Goal: Transaction & Acquisition: Purchase product/service

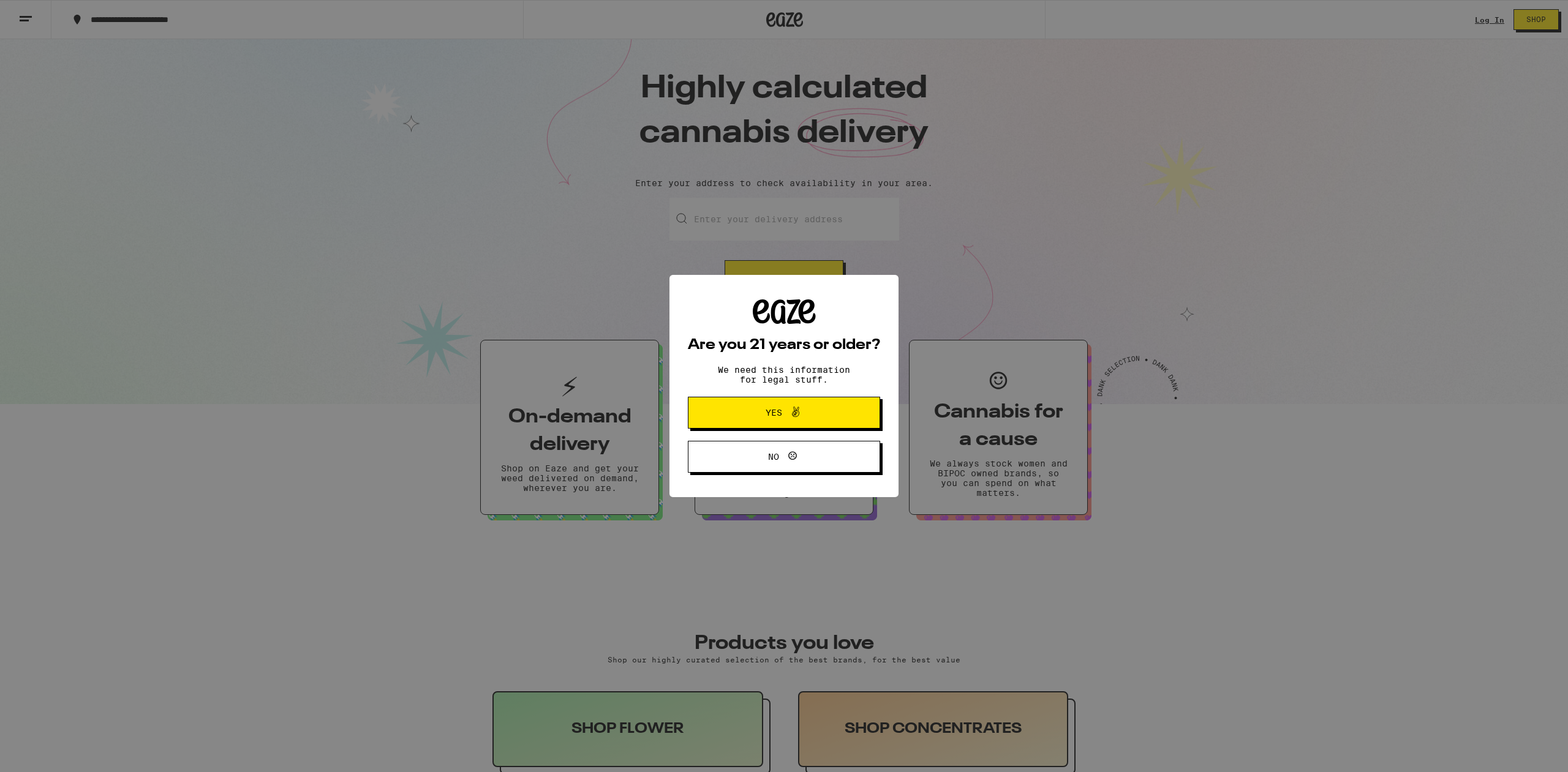
click at [815, 415] on span "Yes" at bounding box center [784, 413] width 93 height 16
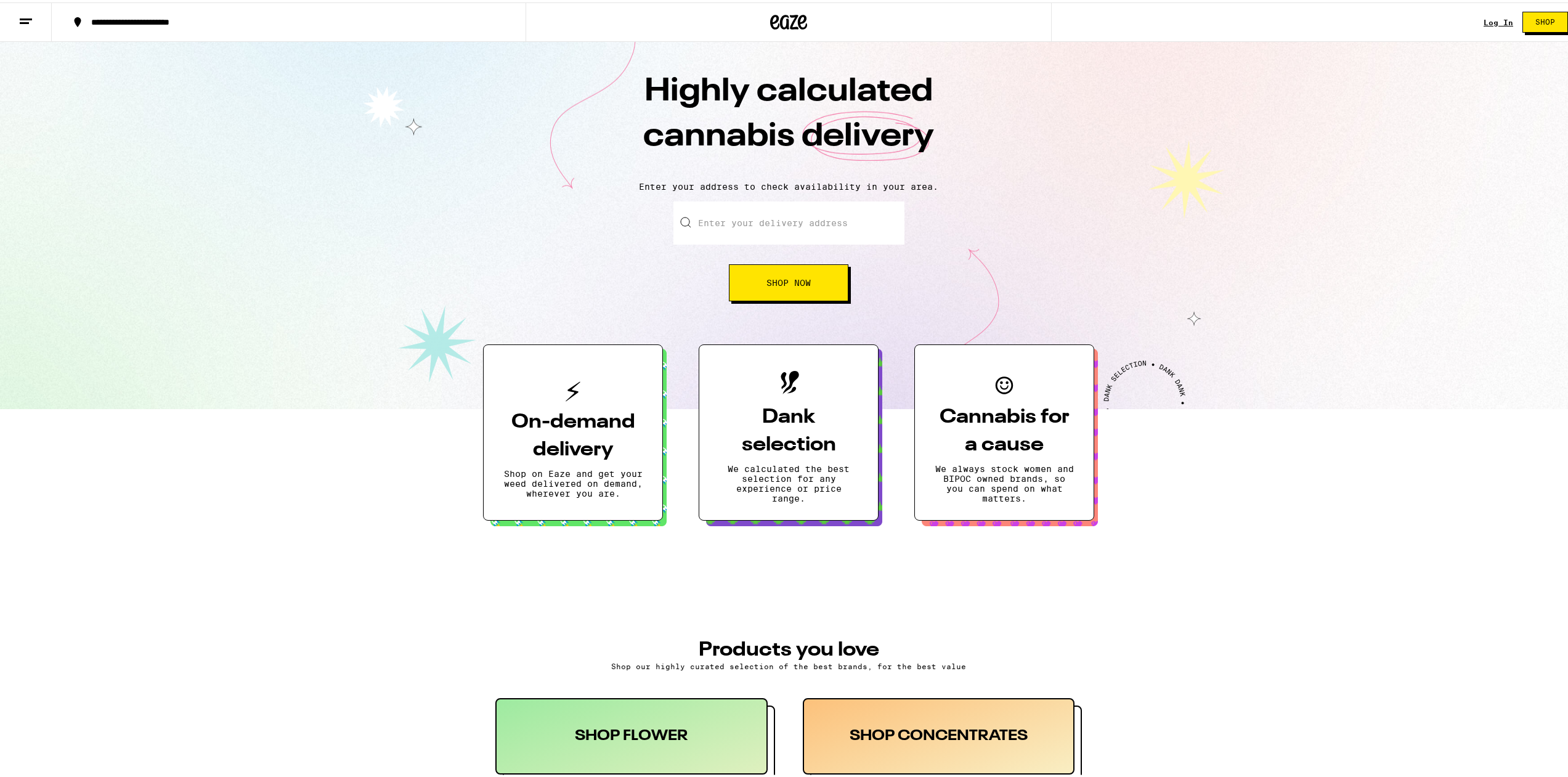
click at [1485, 22] on link "Log In" at bounding box center [1498, 20] width 29 height 8
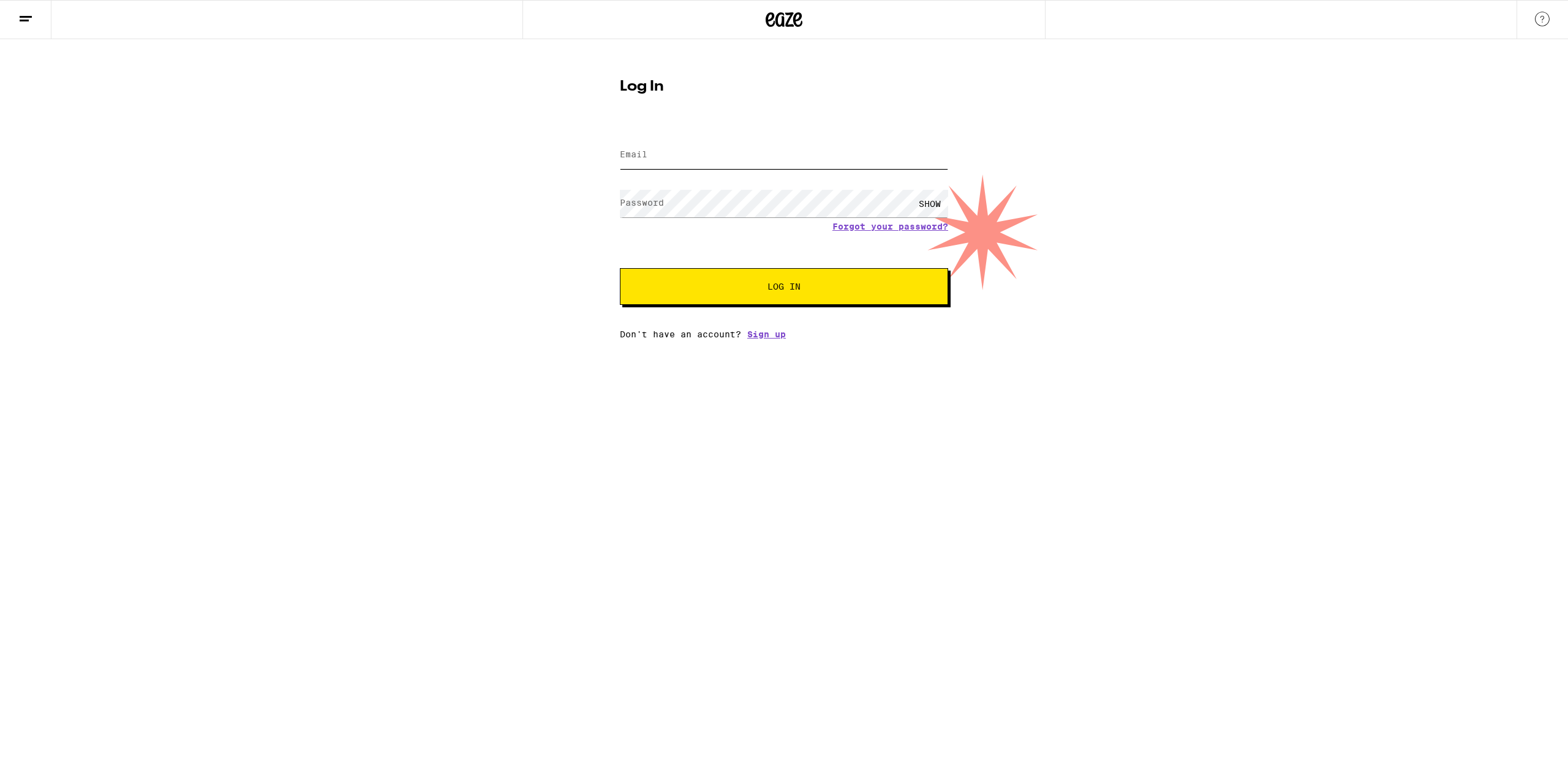
click at [881, 163] on input "Email" at bounding box center [784, 155] width 328 height 28
type input "[EMAIL_ADDRESS][DOMAIN_NAME]"
click at [620, 268] on button "Log In" at bounding box center [784, 286] width 328 height 37
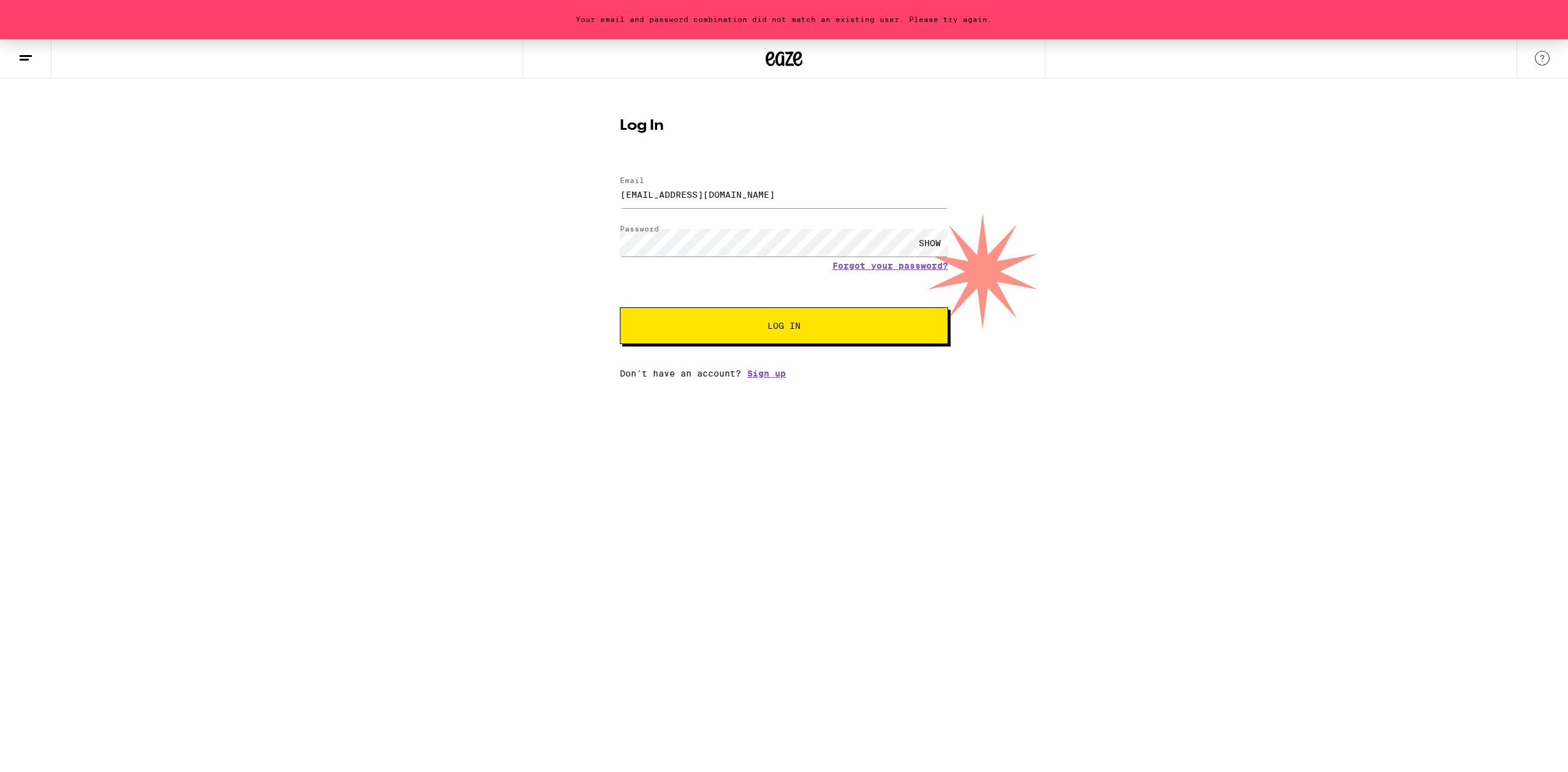
click at [866, 214] on form "Email Email chrisqvn@yahoo.com Password Password SHOW Forgot your password? Log…" at bounding box center [784, 254] width 328 height 180
click at [882, 268] on link "Forgot your password?" at bounding box center [890, 266] width 116 height 10
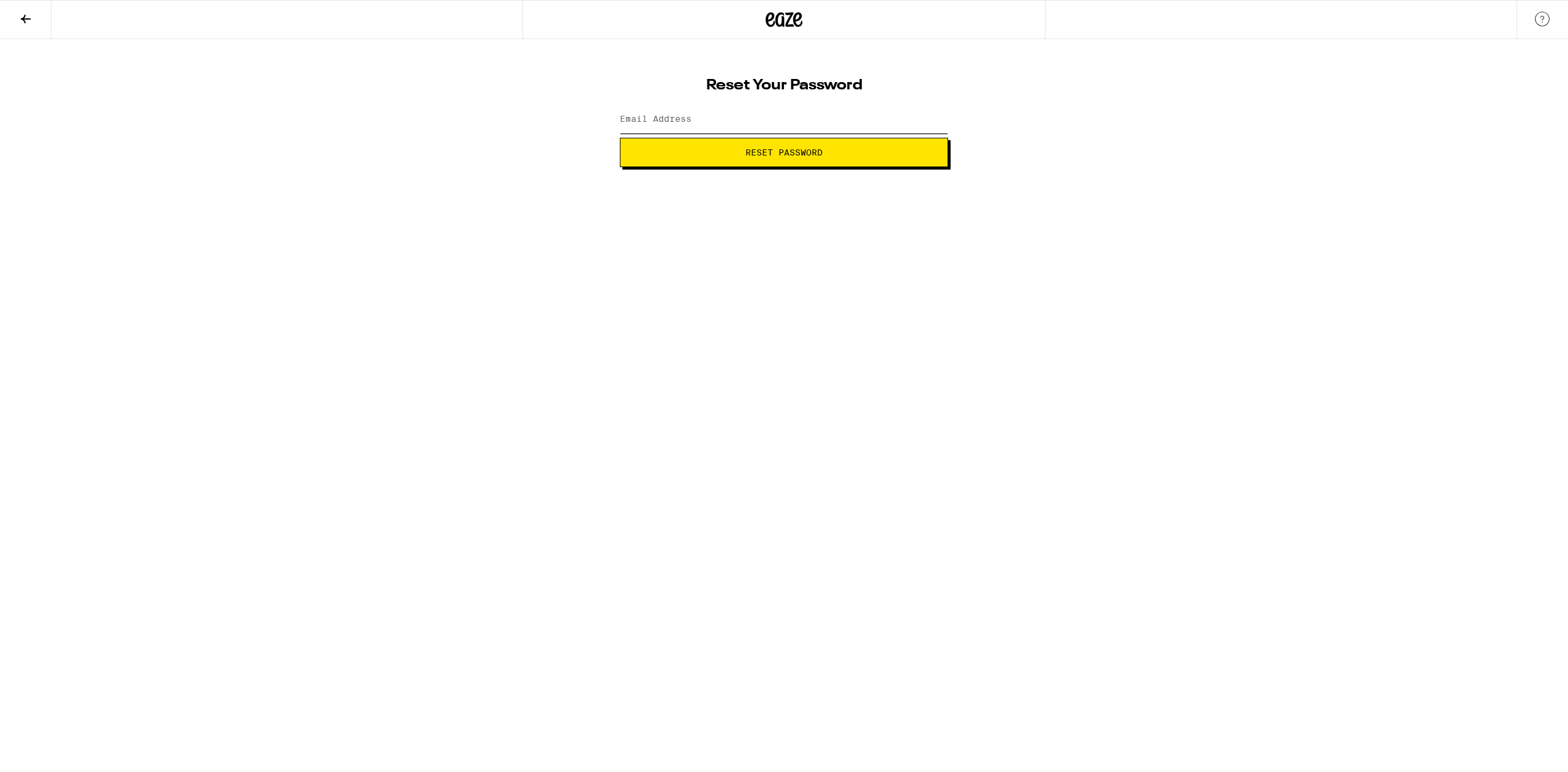
click at [775, 129] on input "Email Address" at bounding box center [784, 119] width 328 height 28
type input "[EMAIL_ADDRESS][DOMAIN_NAME]"
click at [755, 158] on button "Reset Password" at bounding box center [784, 152] width 328 height 29
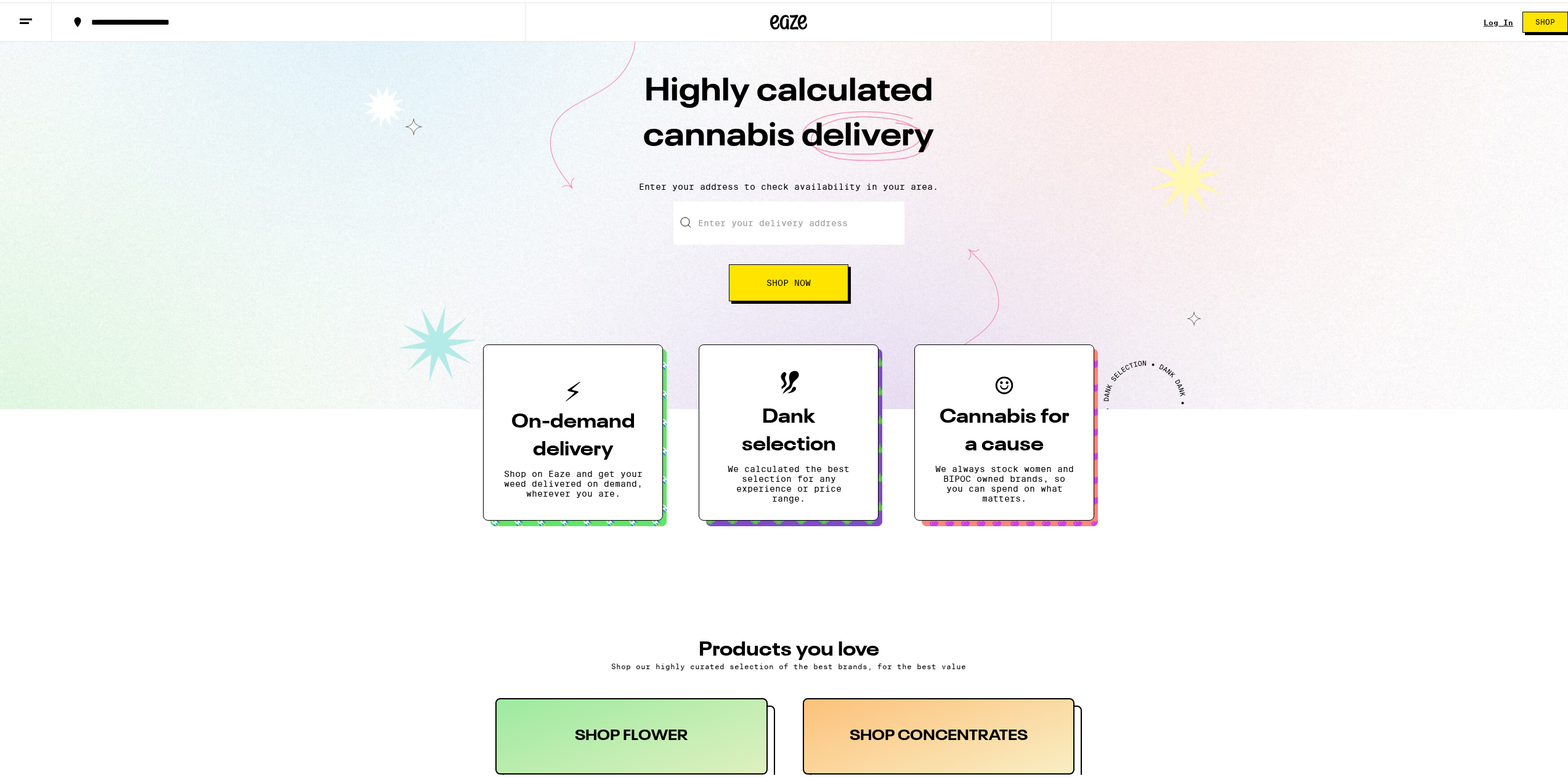
click at [1498, 16] on link "Log In" at bounding box center [1498, 20] width 29 height 8
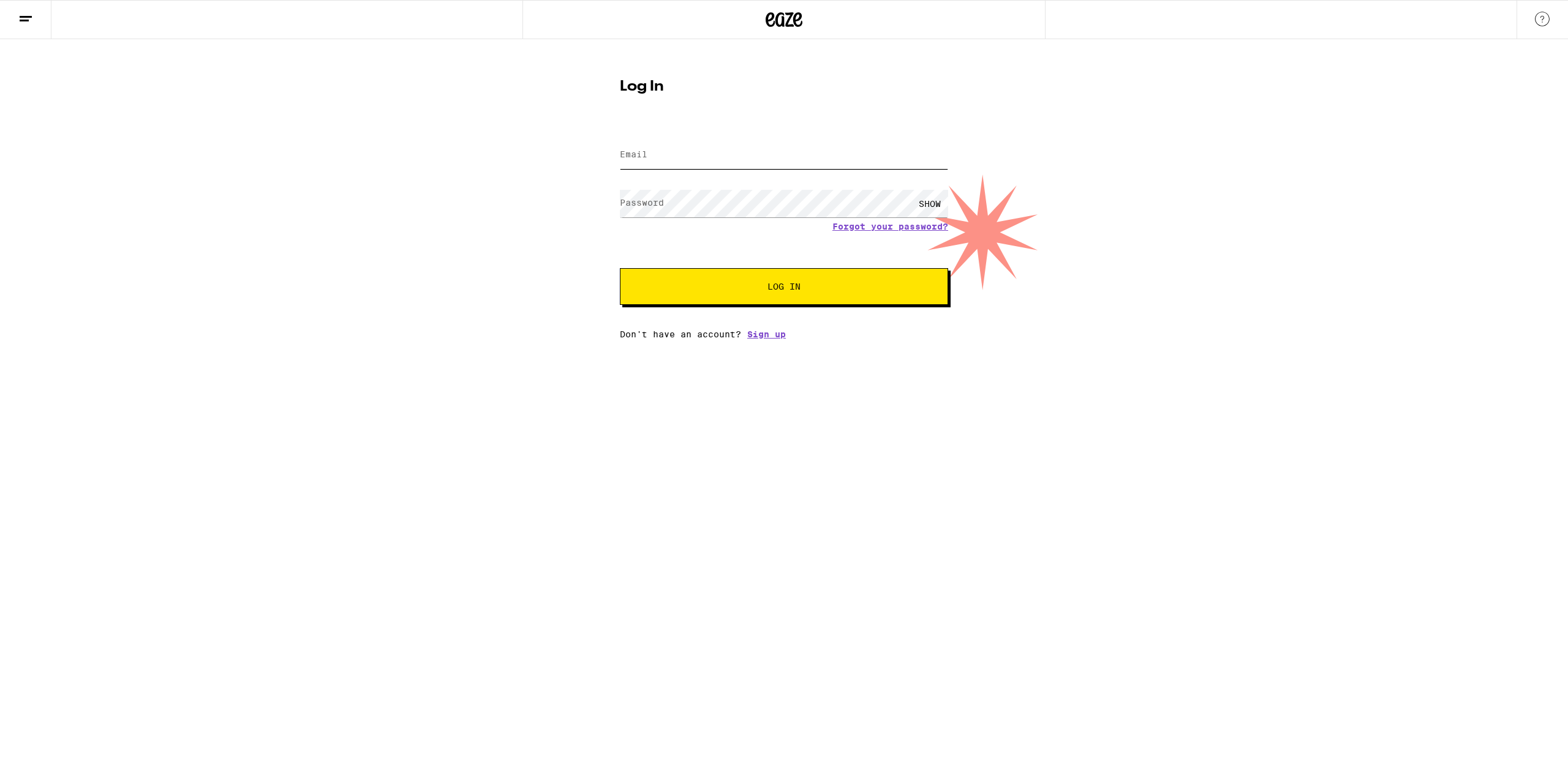
click at [848, 157] on input "Email" at bounding box center [784, 155] width 328 height 28
type input "[EMAIL_ADDRESS][DOMAIN_NAME]"
click at [684, 277] on button "Log In" at bounding box center [784, 286] width 328 height 37
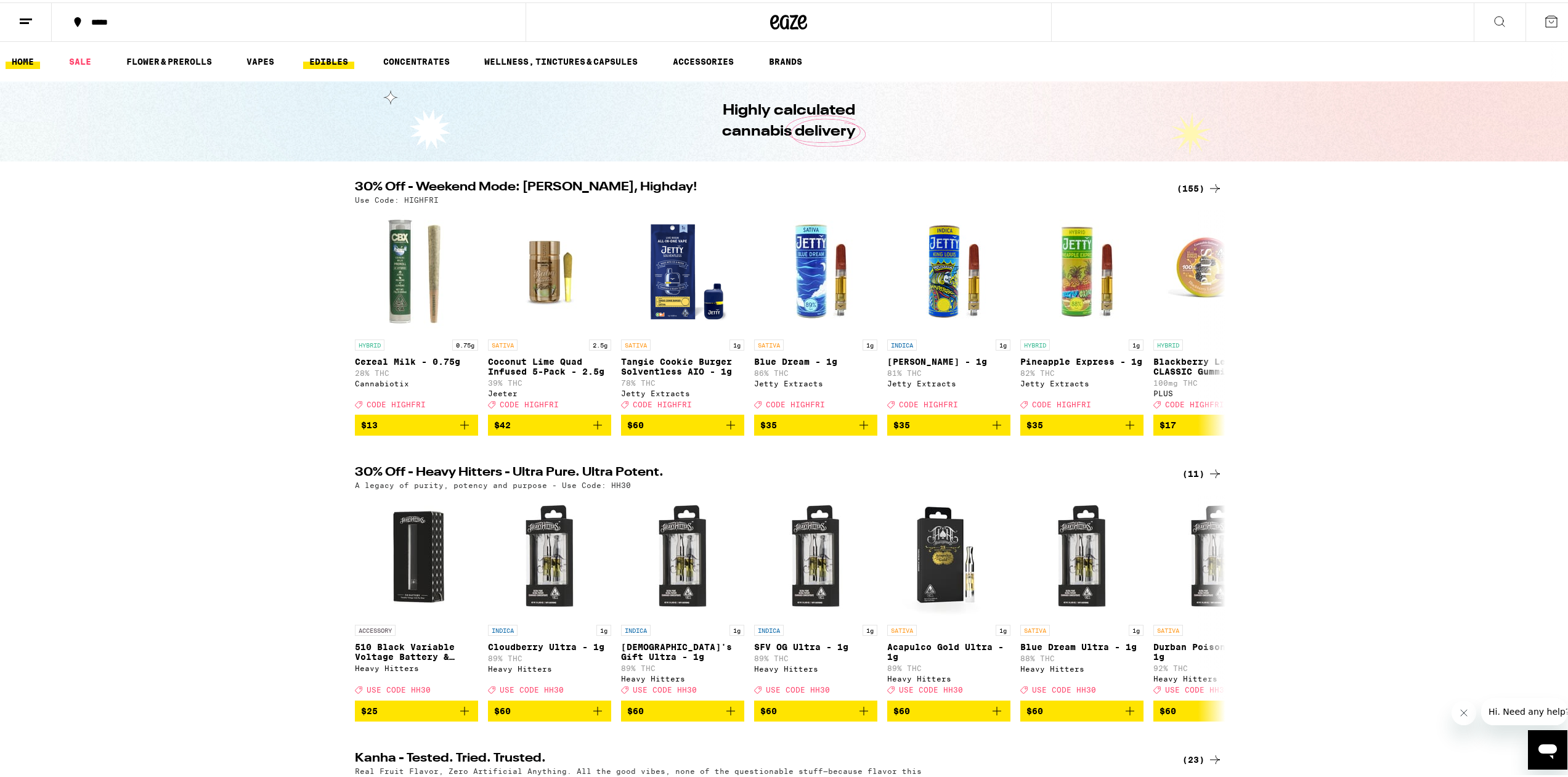
click at [335, 56] on link "EDIBLES" at bounding box center [329, 59] width 51 height 15
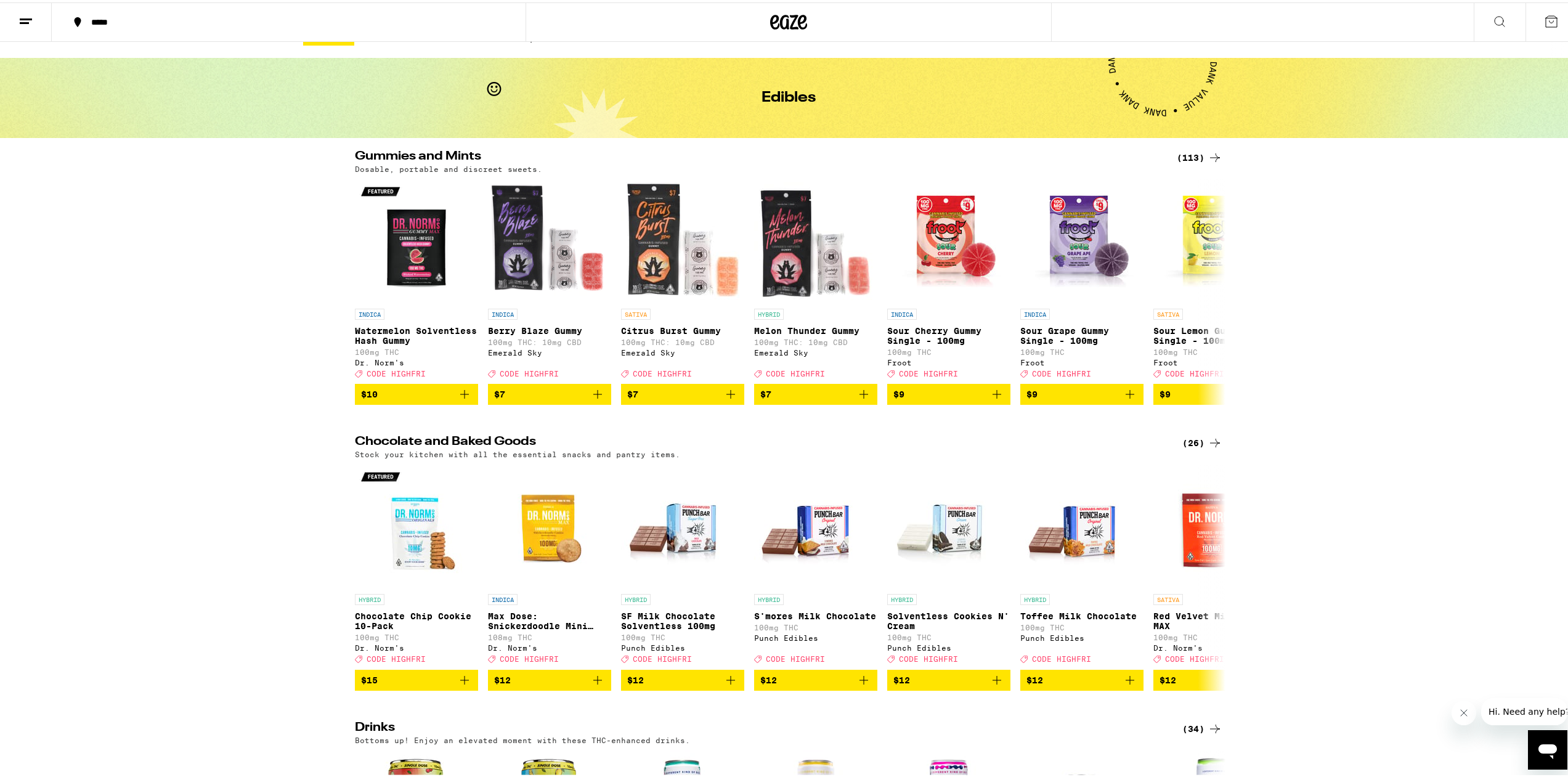
scroll to position [22, 0]
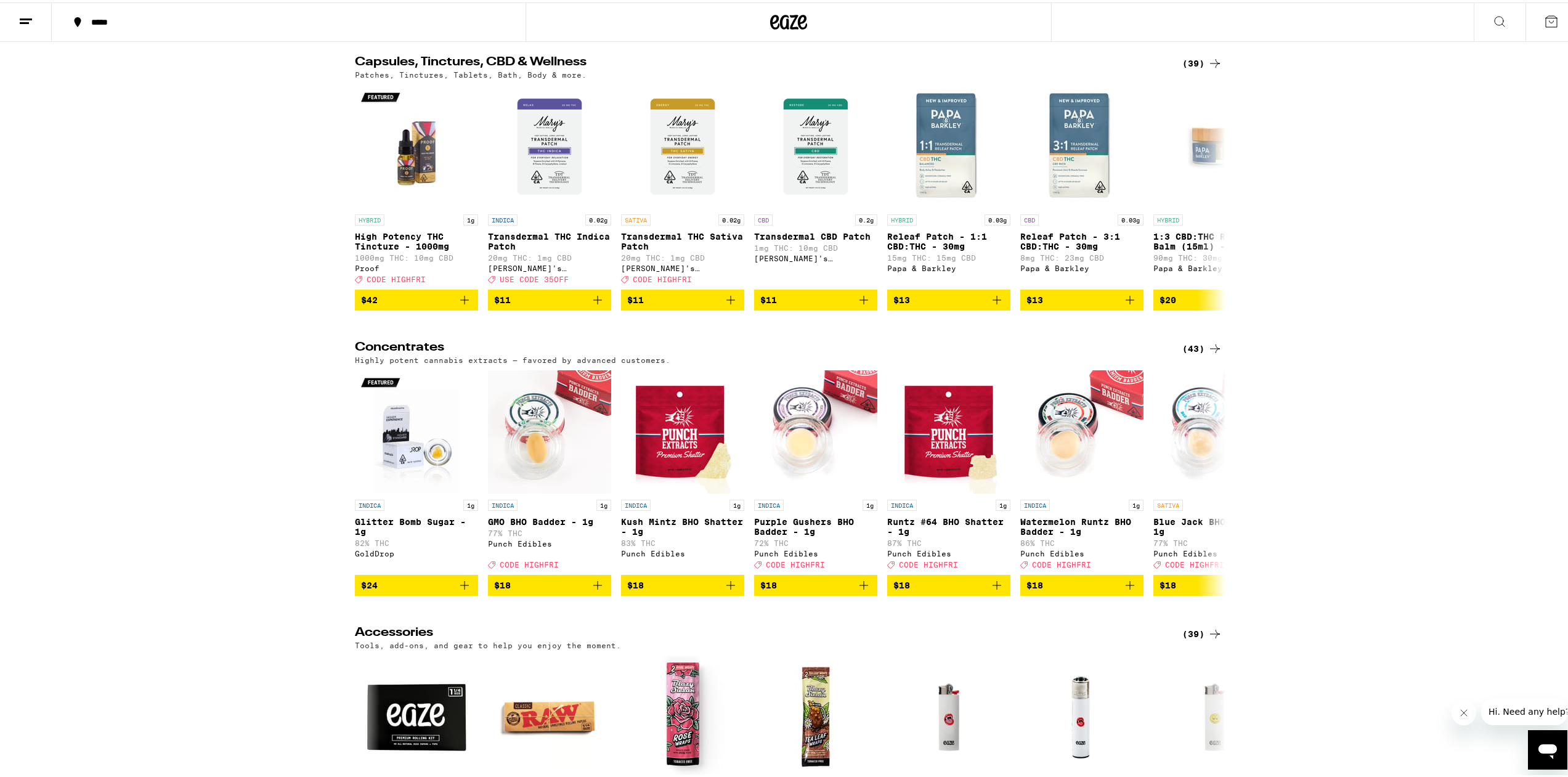
scroll to position [4819, 0]
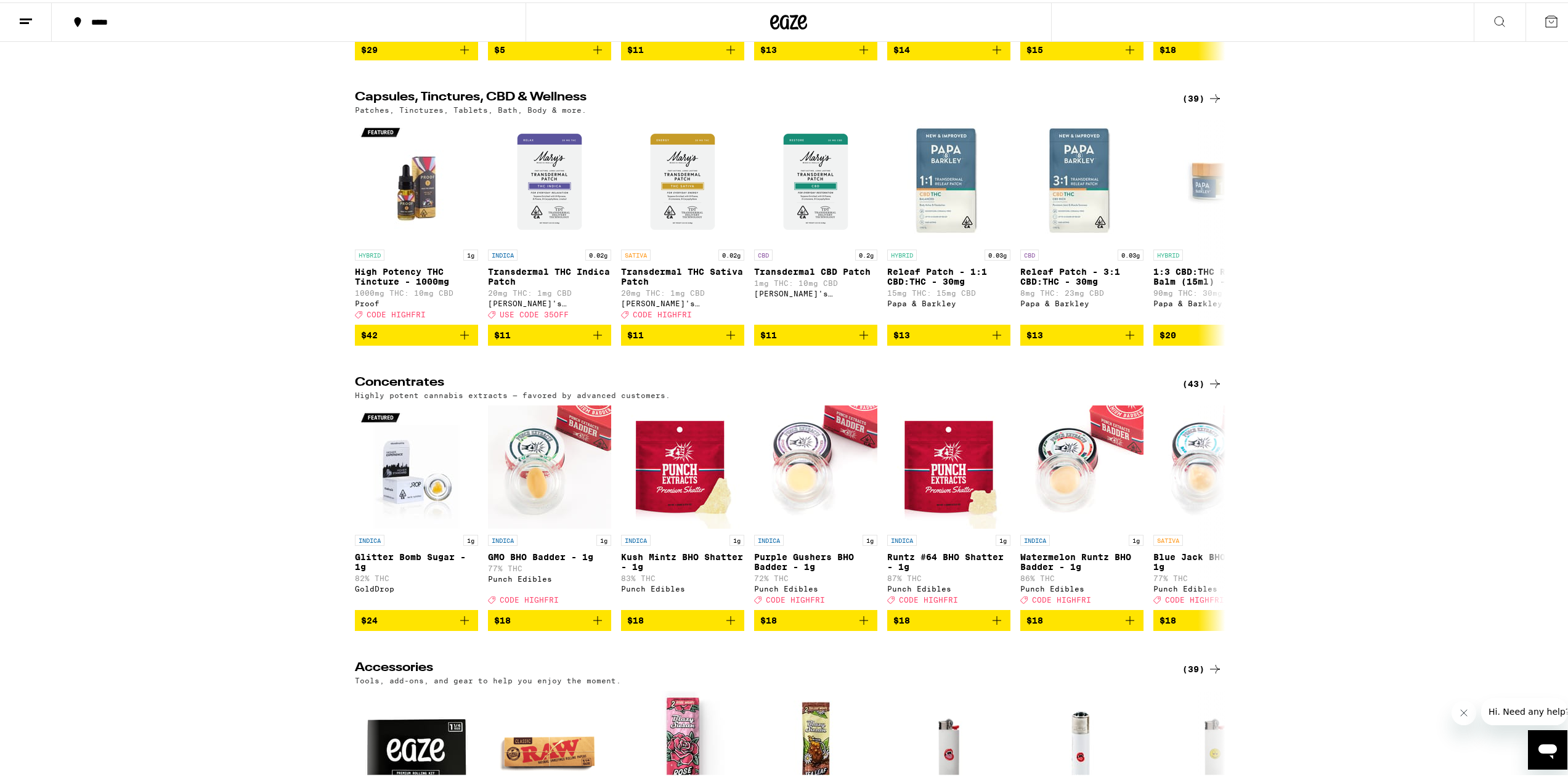
click at [1202, 389] on div "(43)" at bounding box center [1202, 381] width 40 height 15
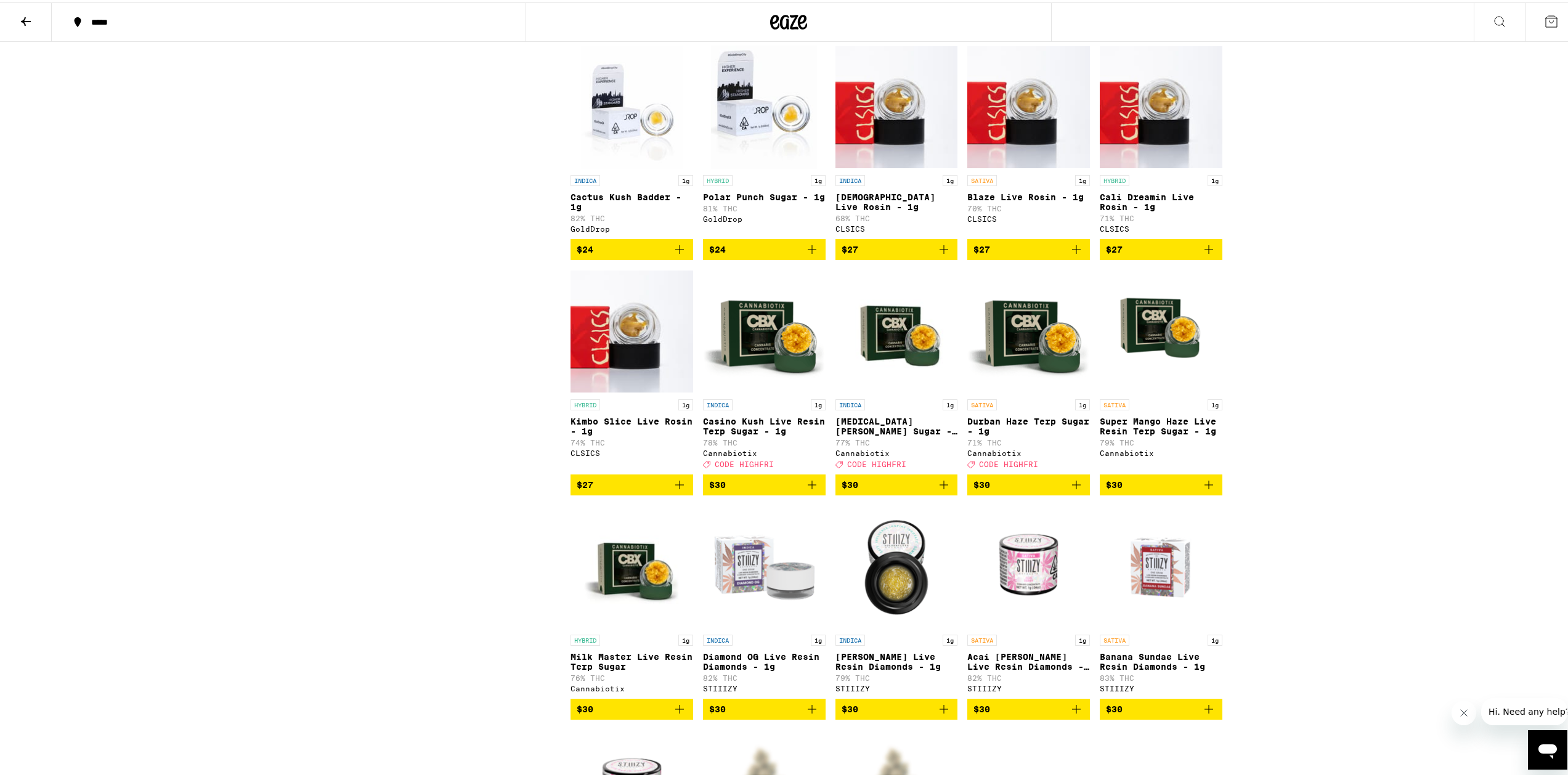
scroll to position [1291, 0]
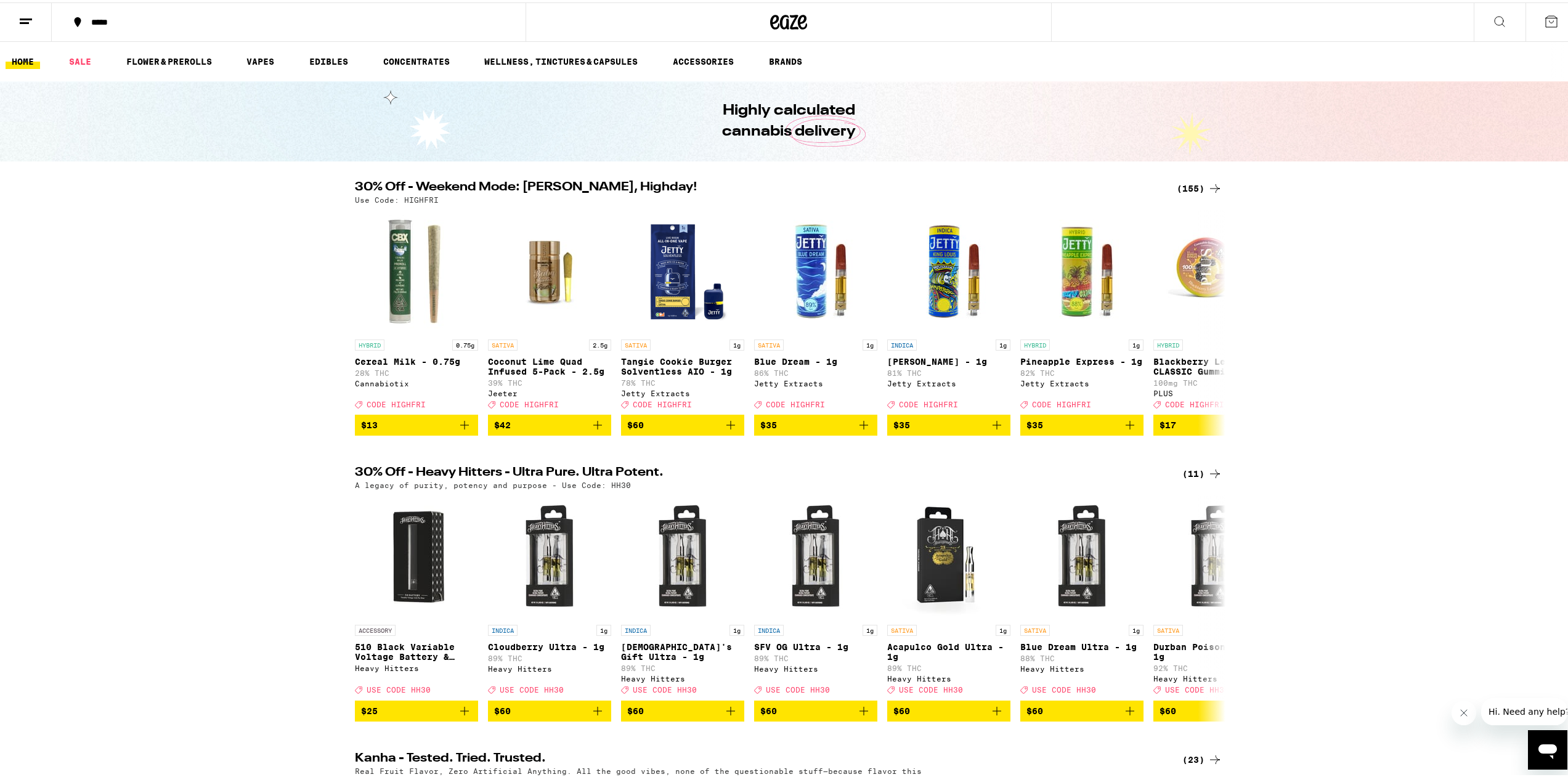
click at [1544, 14] on icon at bounding box center [1551, 19] width 15 height 15
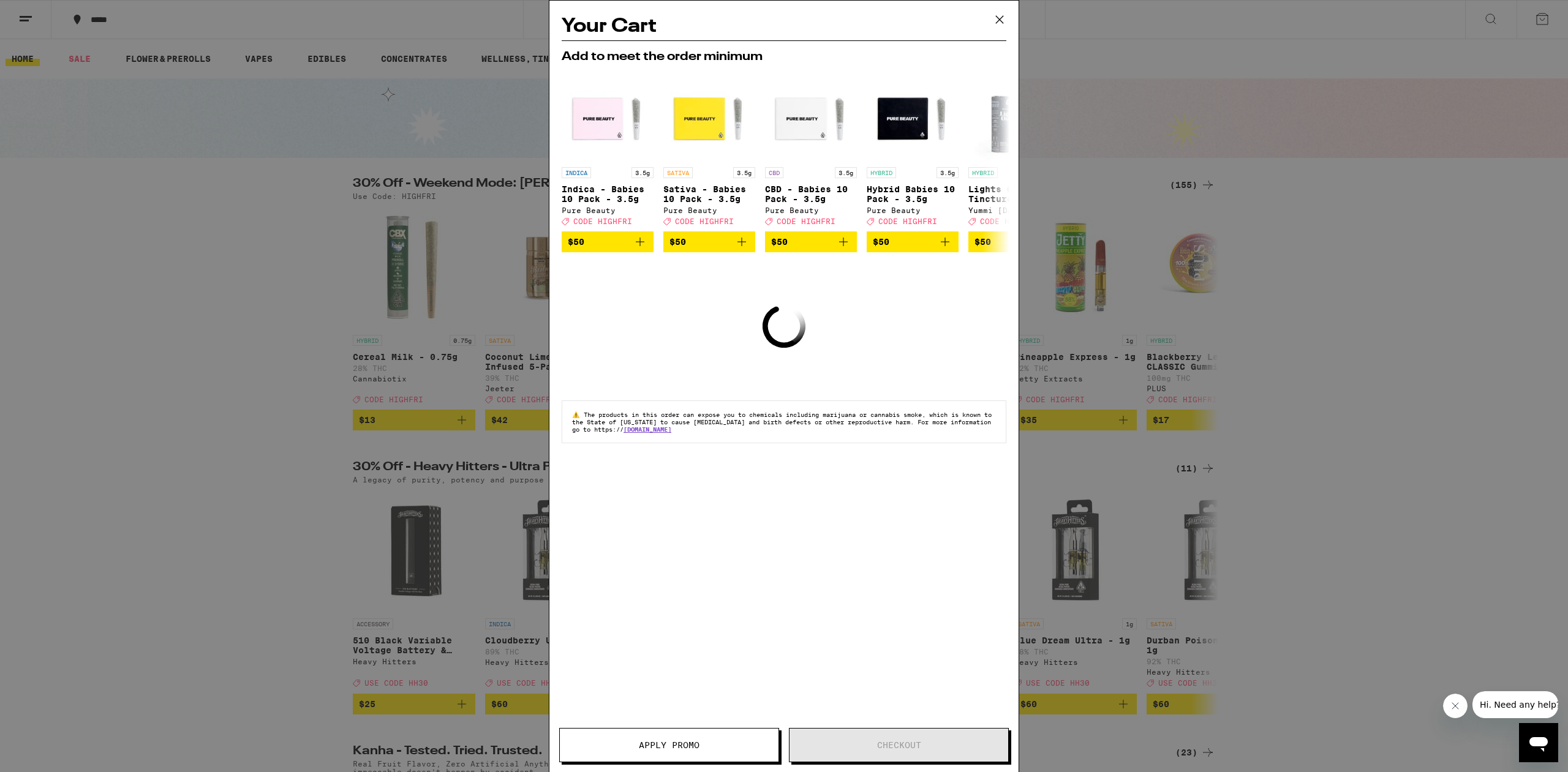
click at [1004, 22] on icon at bounding box center [1000, 20] width 19 height 19
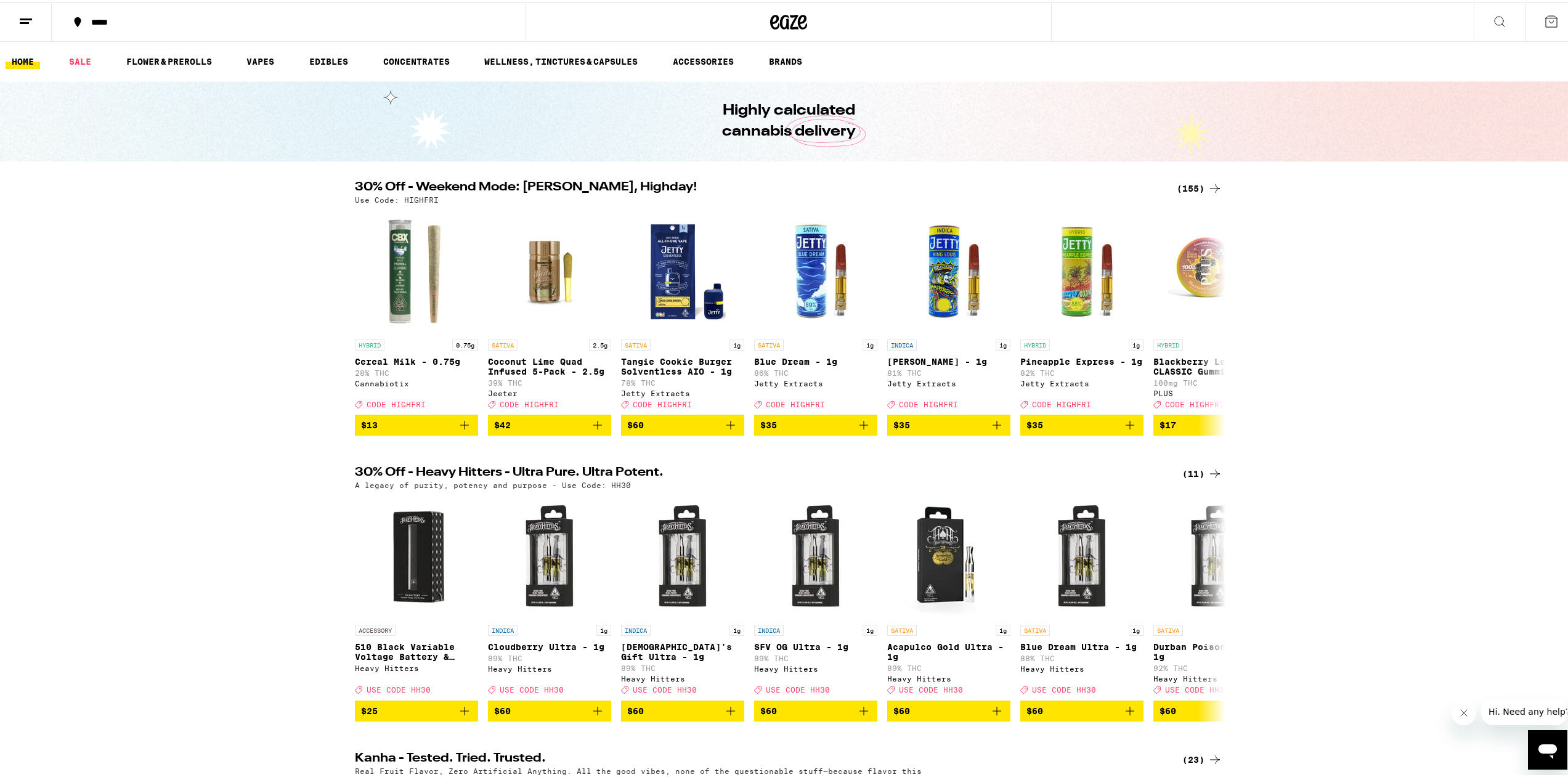
click at [20, 28] on button at bounding box center [26, 20] width 52 height 39
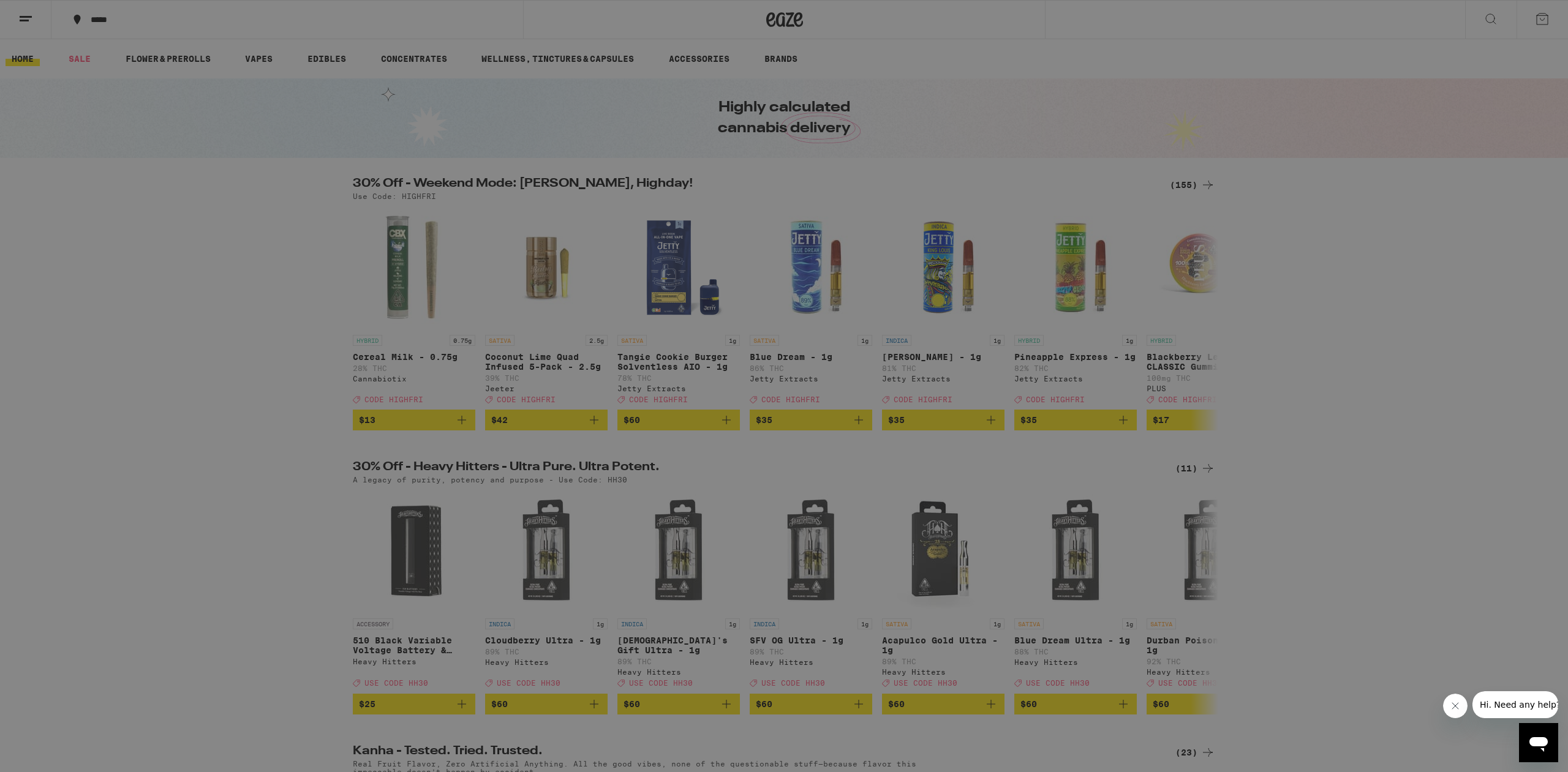
click at [123, 331] on link "Order History" at bounding box center [170, 329] width 215 height 15
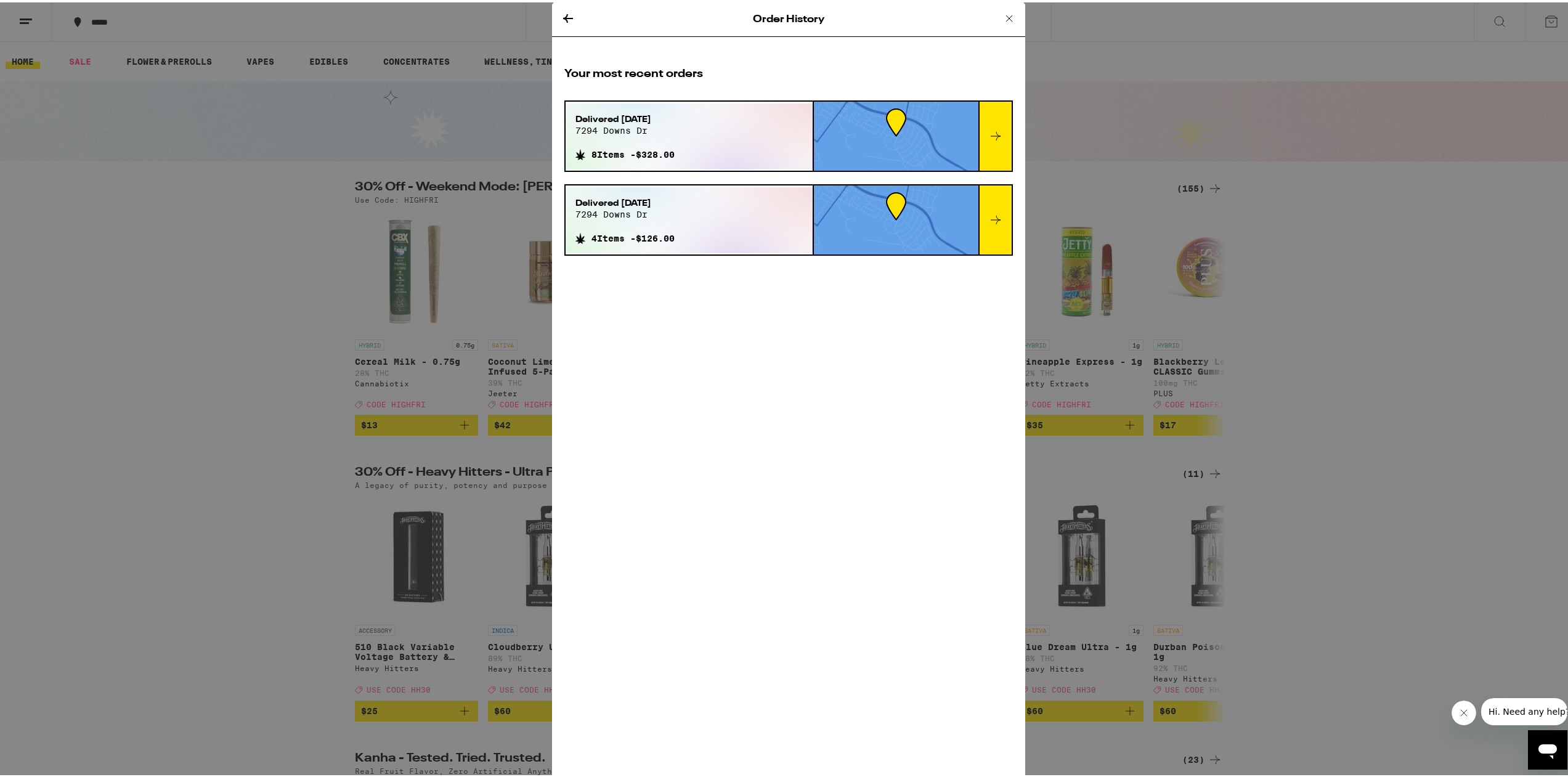
click at [992, 140] on icon at bounding box center [995, 134] width 15 height 15
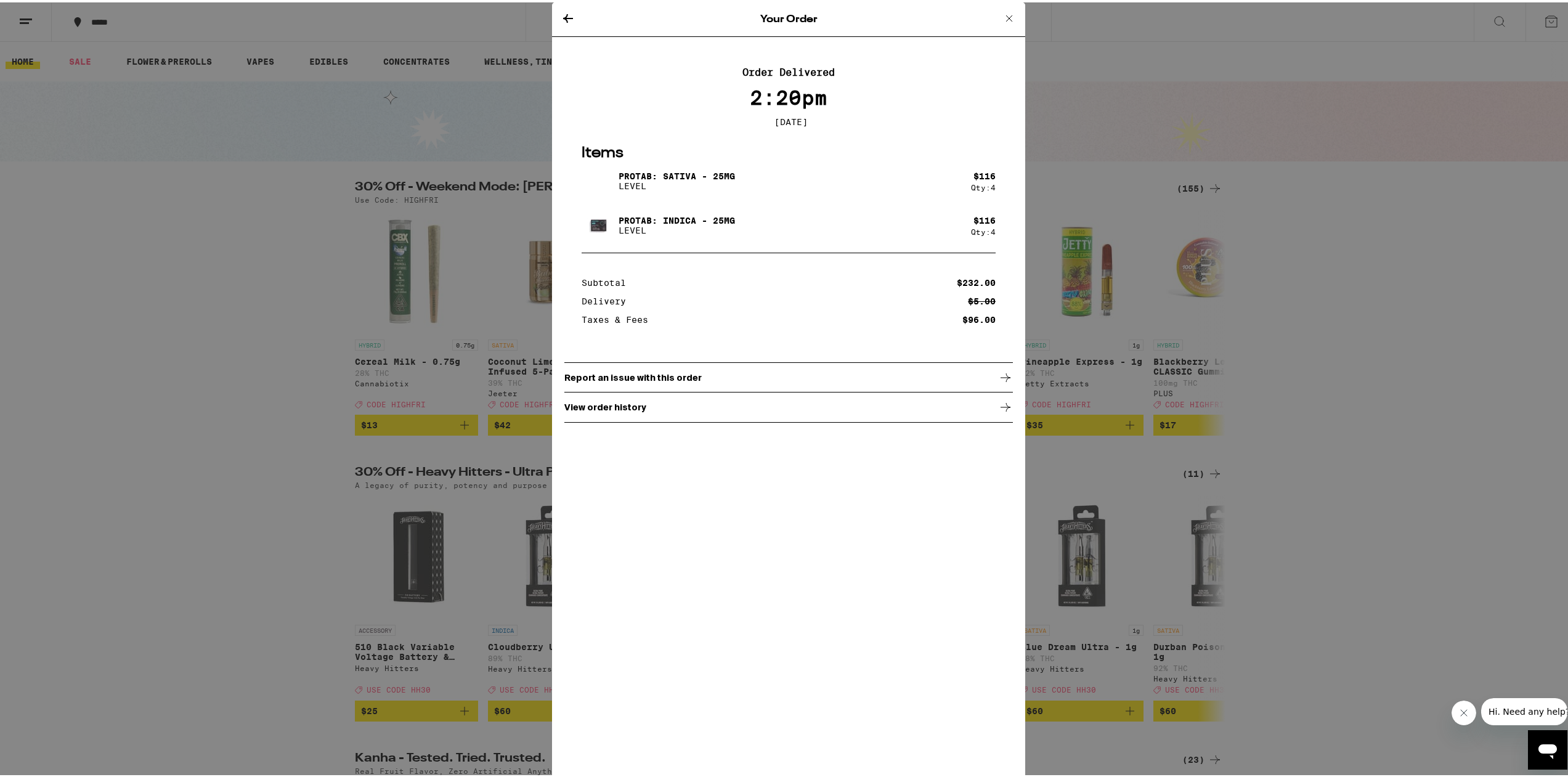
click at [1012, 19] on icon at bounding box center [1009, 16] width 15 height 15
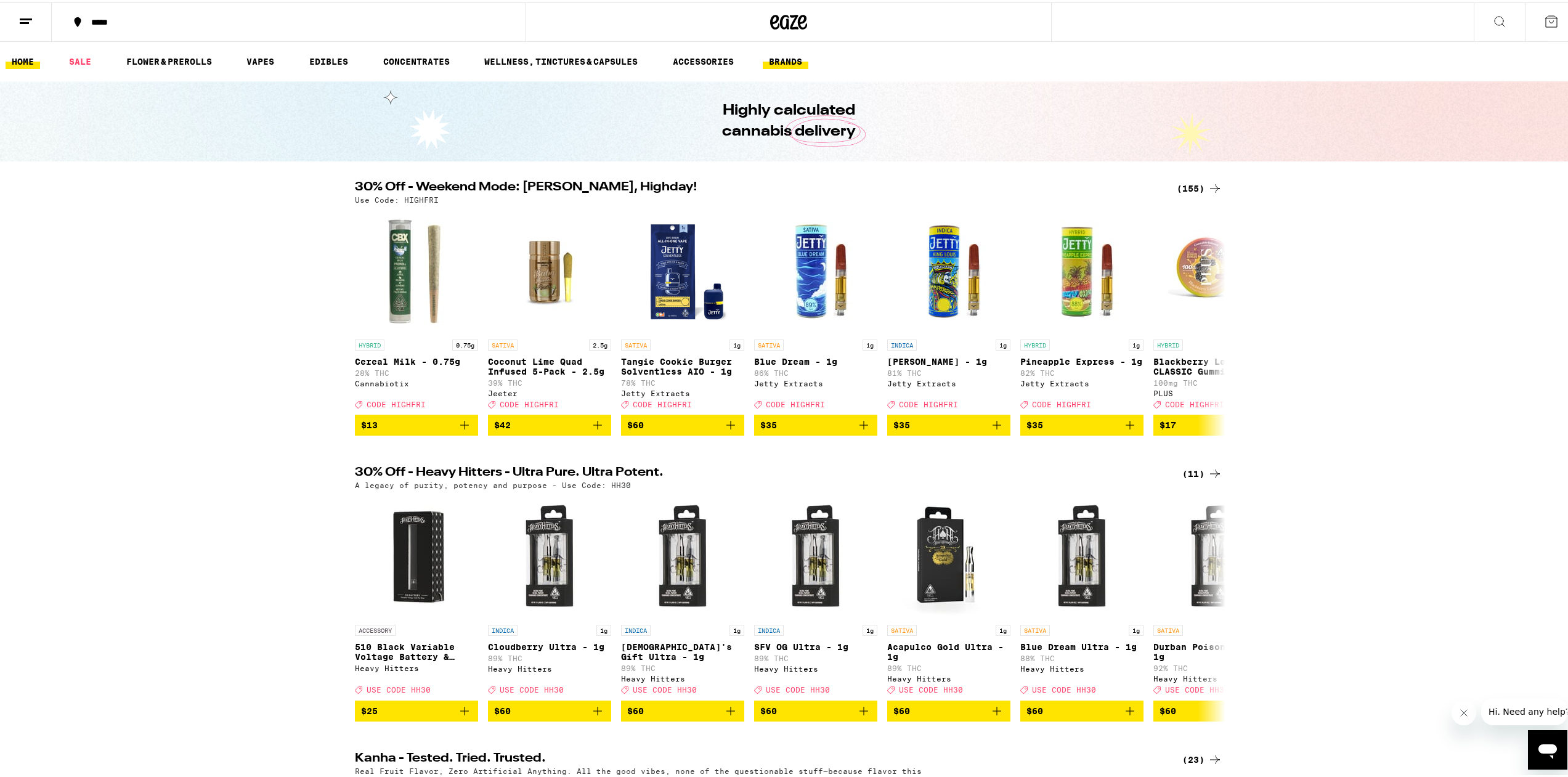
click at [775, 55] on link "BRANDS" at bounding box center [785, 59] width 45 height 15
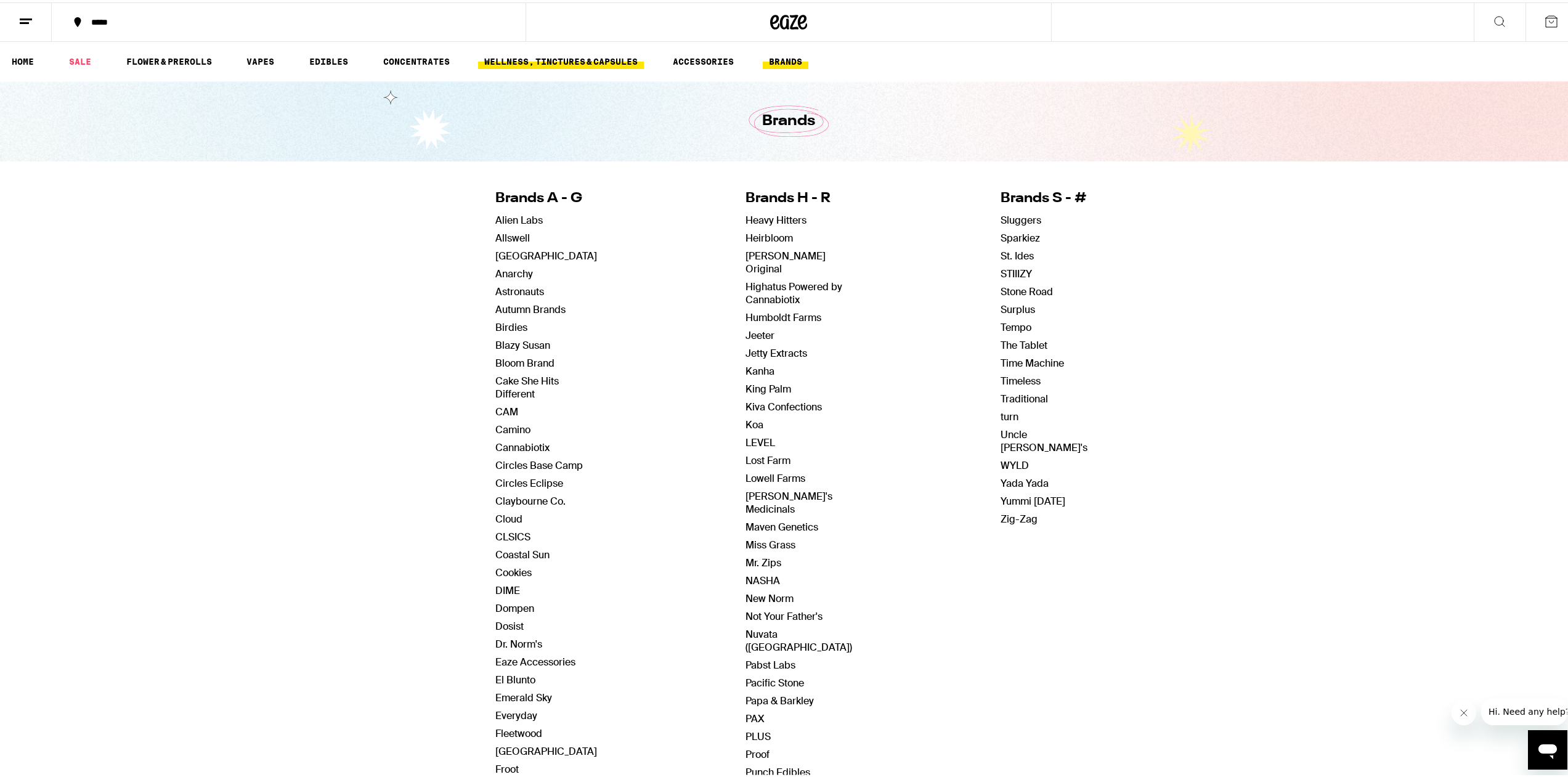
click at [550, 65] on link "WELLNESS, TINCTURES & CAPSULES" at bounding box center [561, 59] width 166 height 15
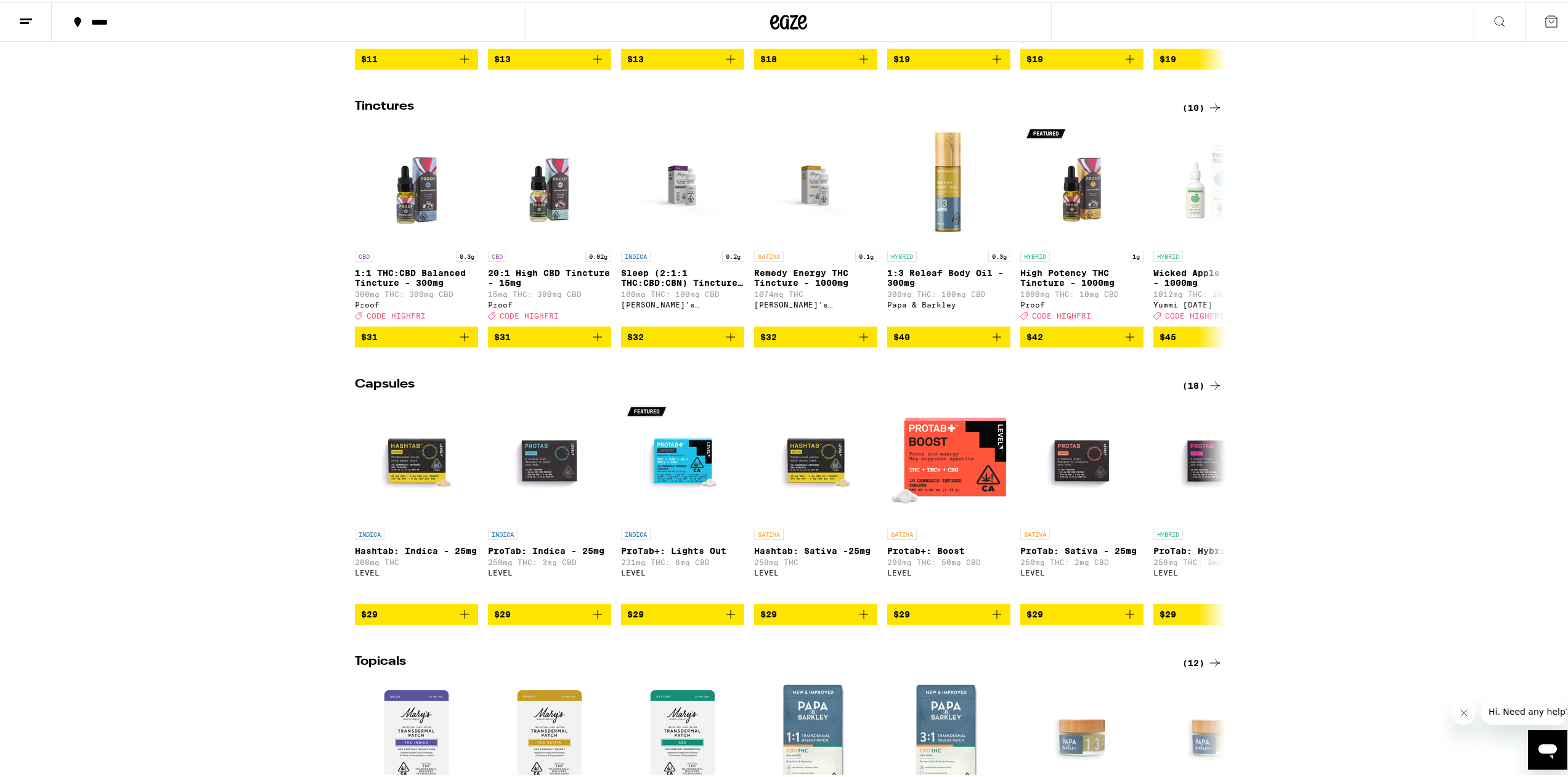
scroll to position [638, 0]
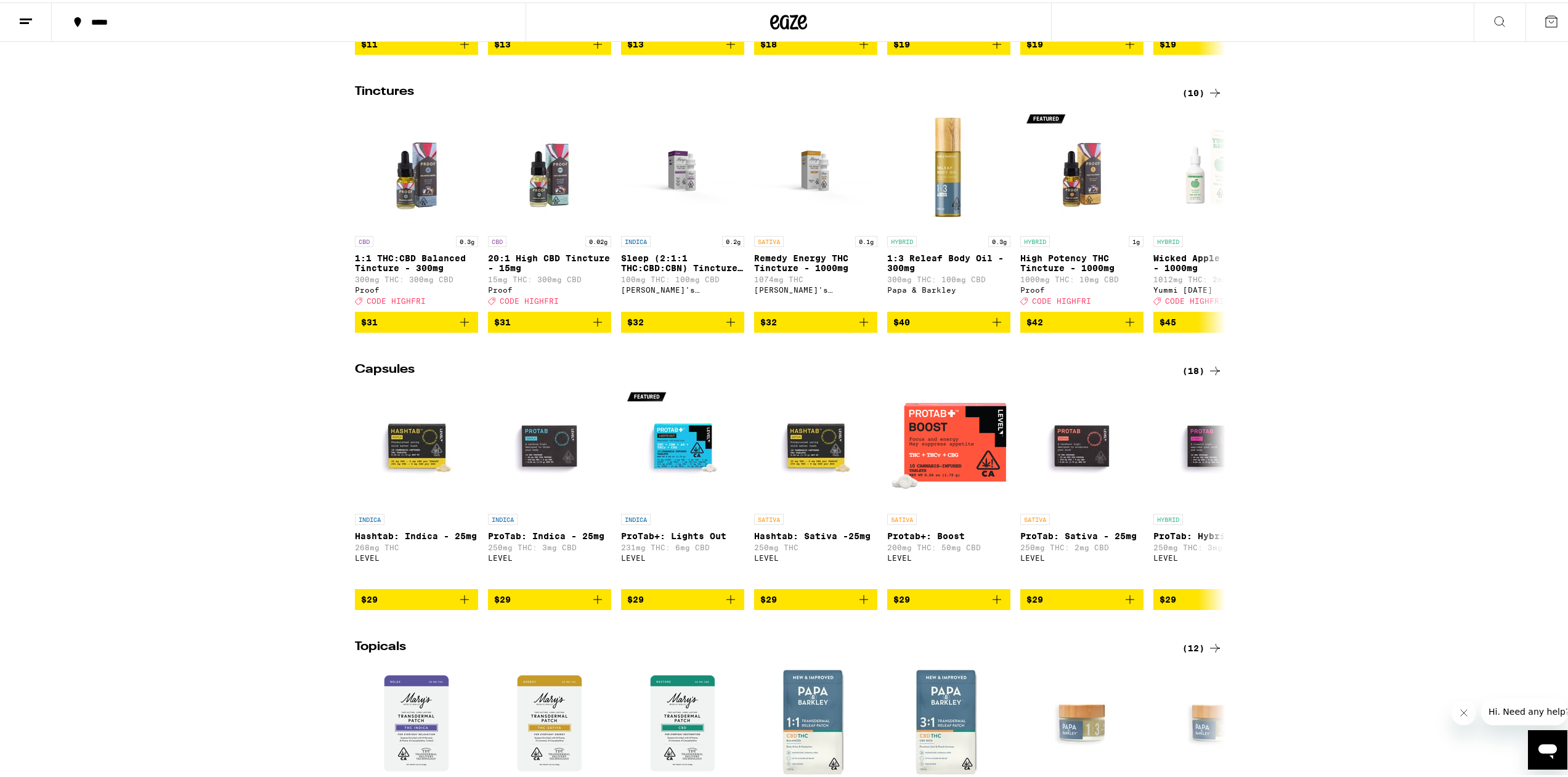
click at [1211, 653] on icon at bounding box center [1215, 646] width 15 height 15
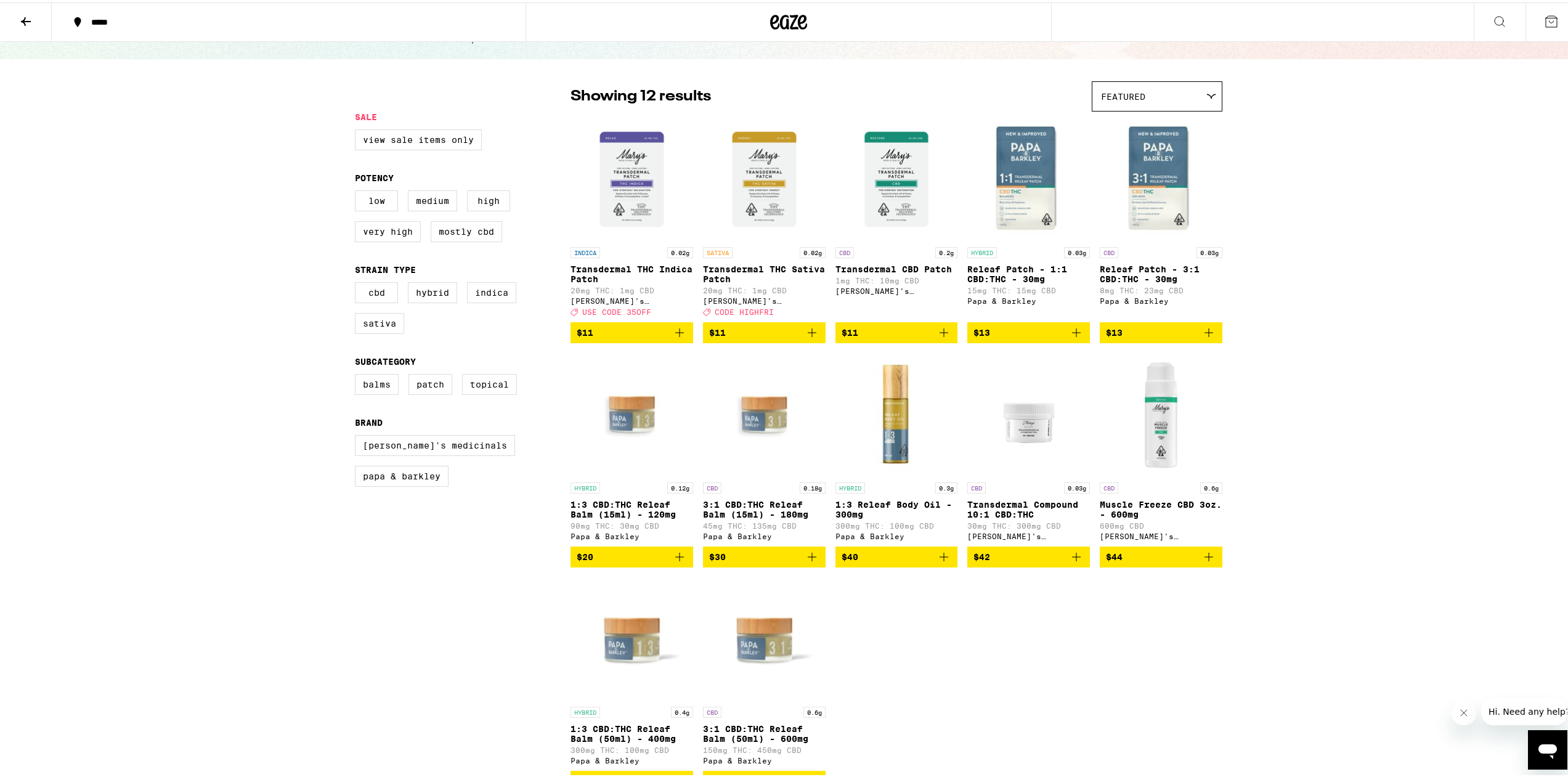
scroll to position [53, 0]
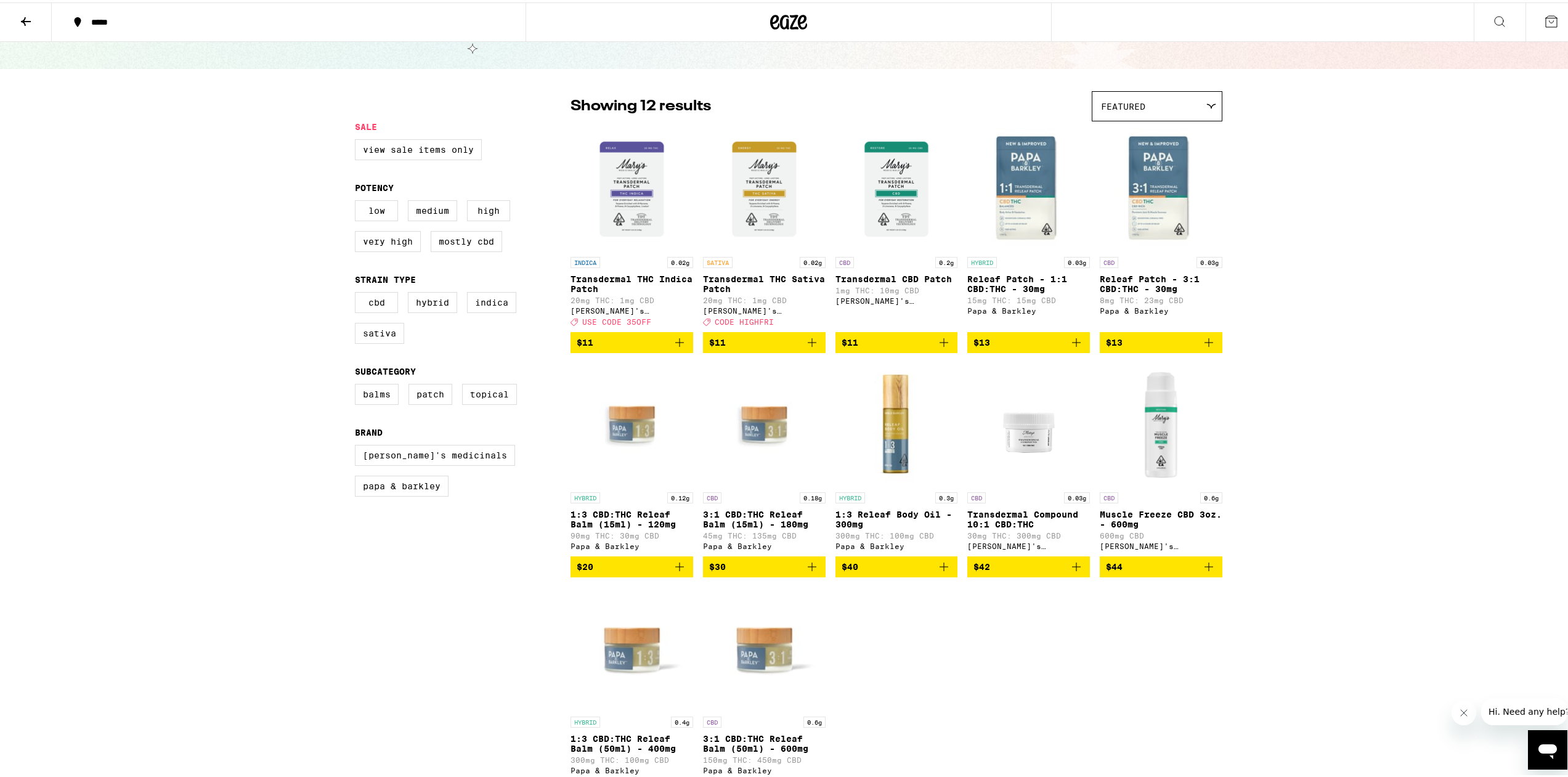
click at [32, 24] on icon at bounding box center [26, 19] width 15 height 15
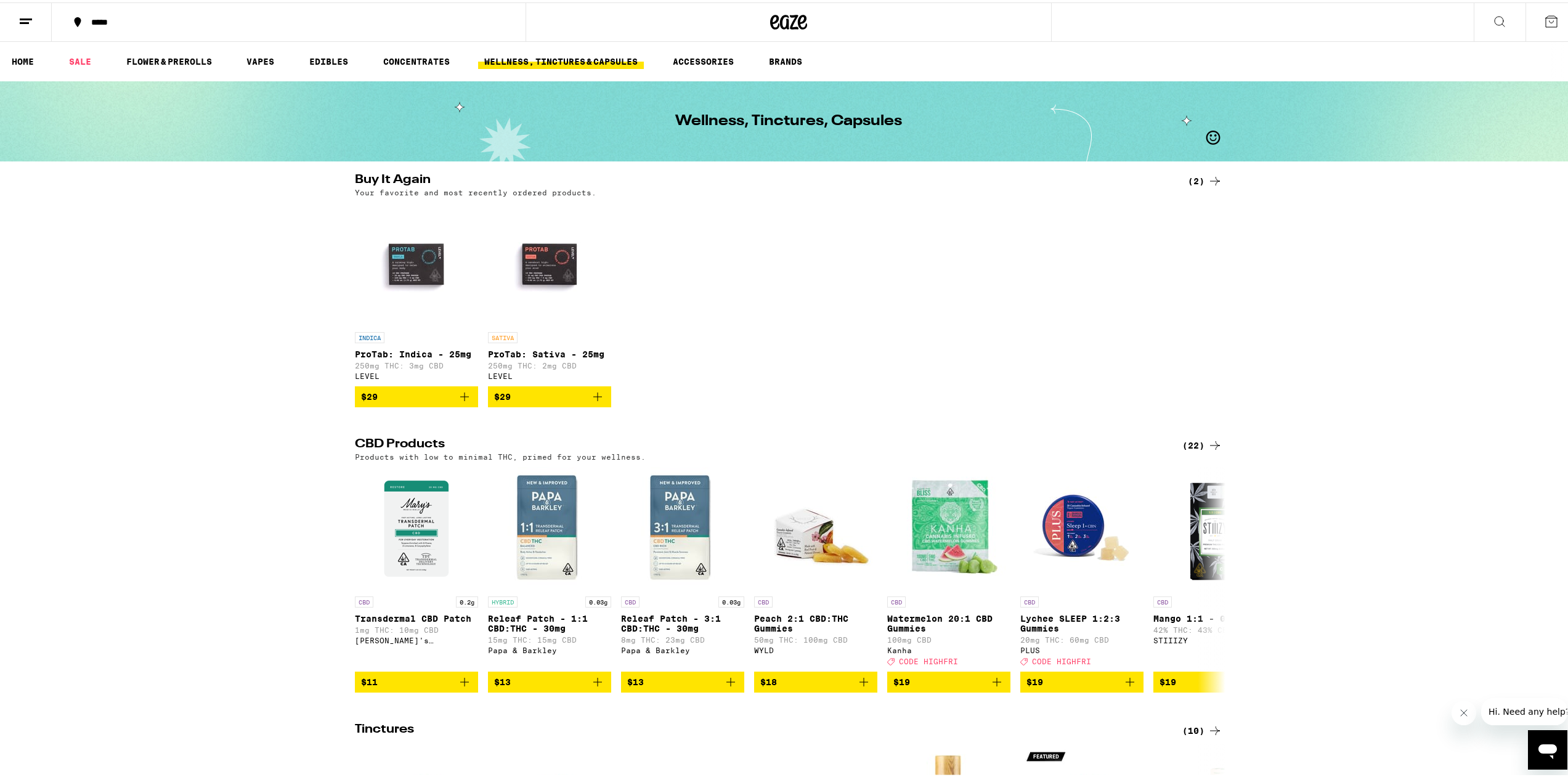
click at [382, 355] on p "ProTab: Indica - 25mg" at bounding box center [417, 352] width 123 height 10
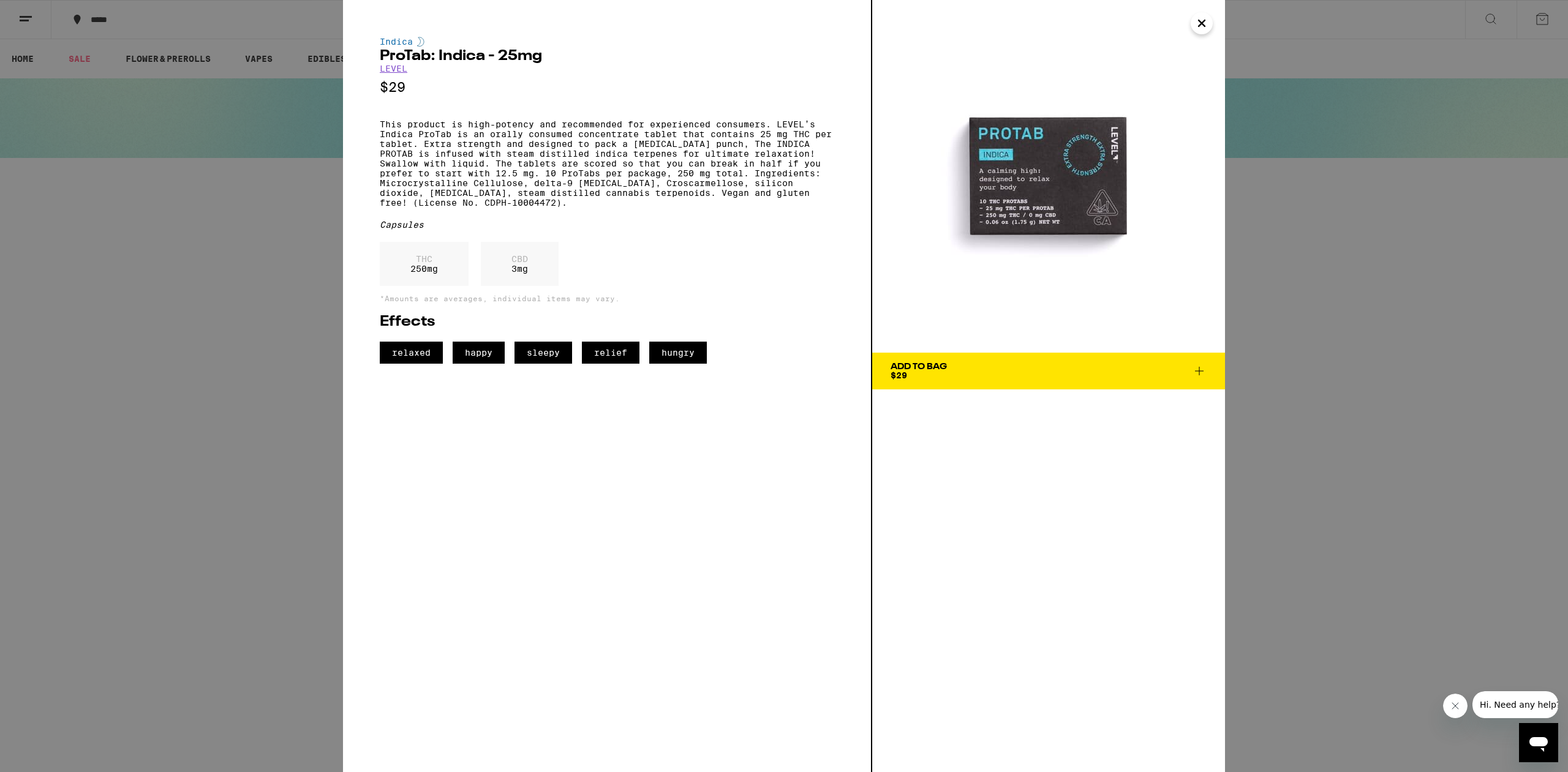
click at [1197, 374] on icon at bounding box center [1200, 371] width 15 height 15
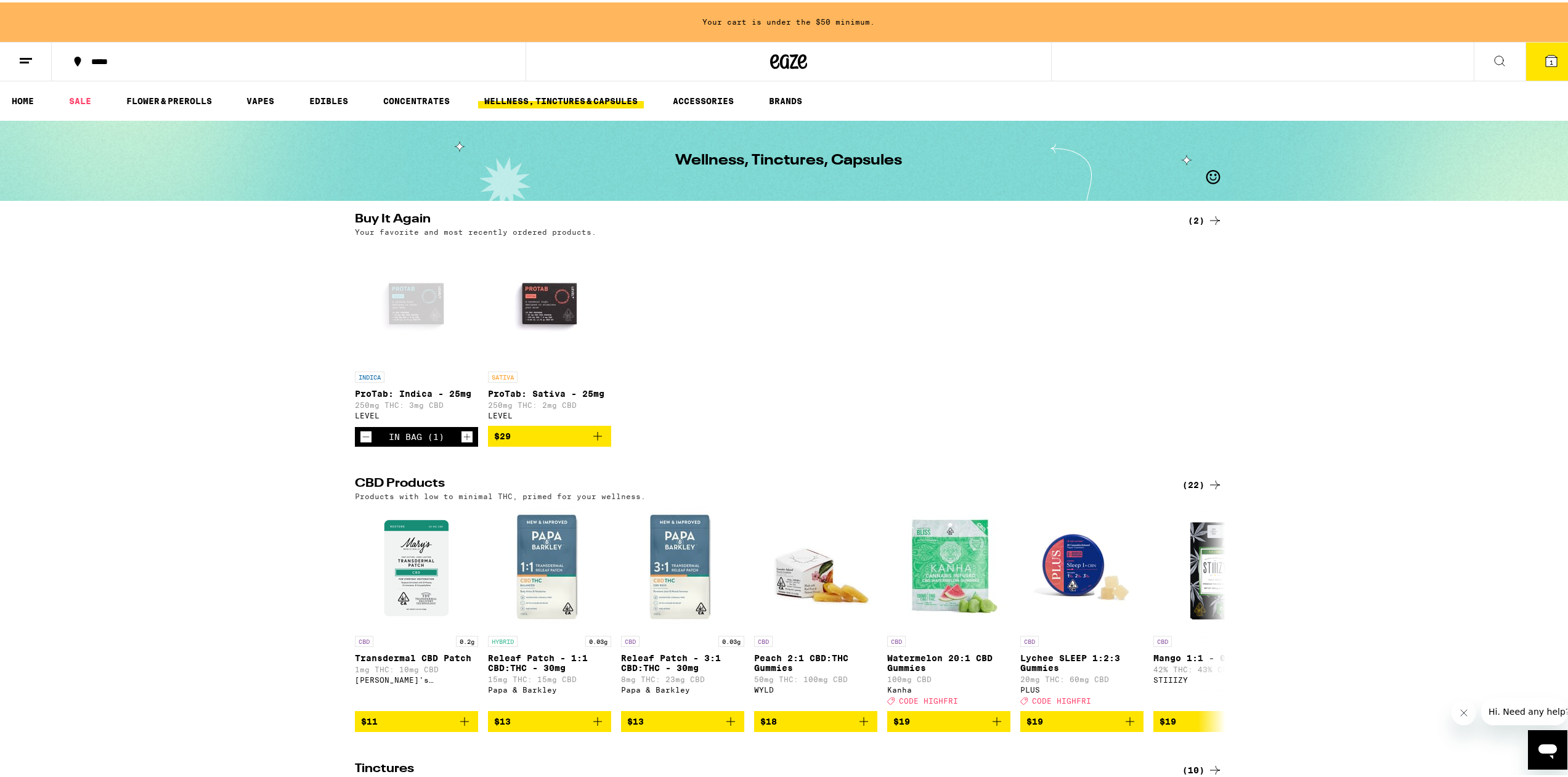
click at [543, 404] on p "250mg THC: 2mg CBD" at bounding box center [549, 403] width 123 height 8
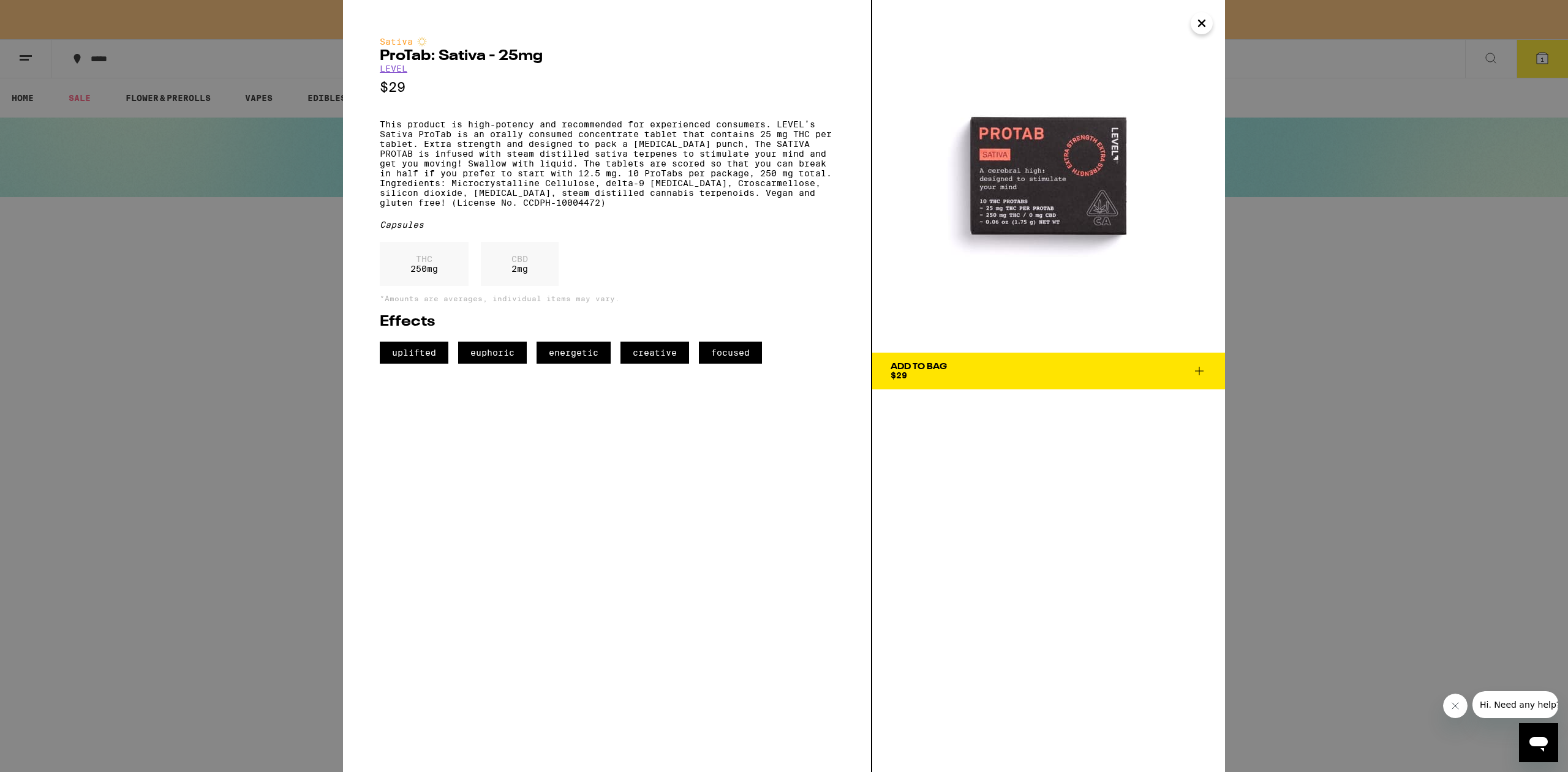
click at [1199, 373] on icon at bounding box center [1200, 371] width 15 height 15
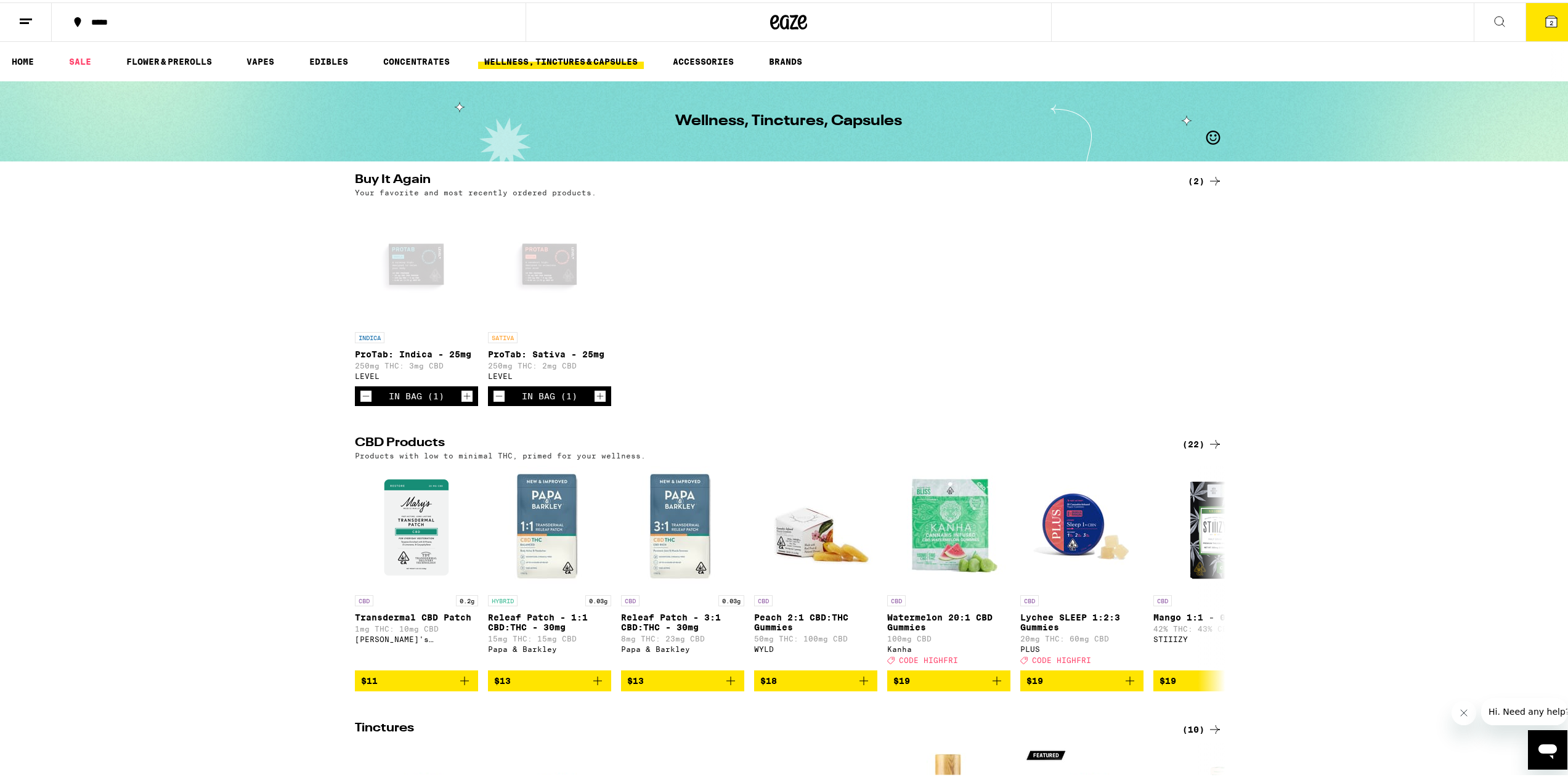
click at [1549, 19] on span "2" at bounding box center [1551, 21] width 4 height 7
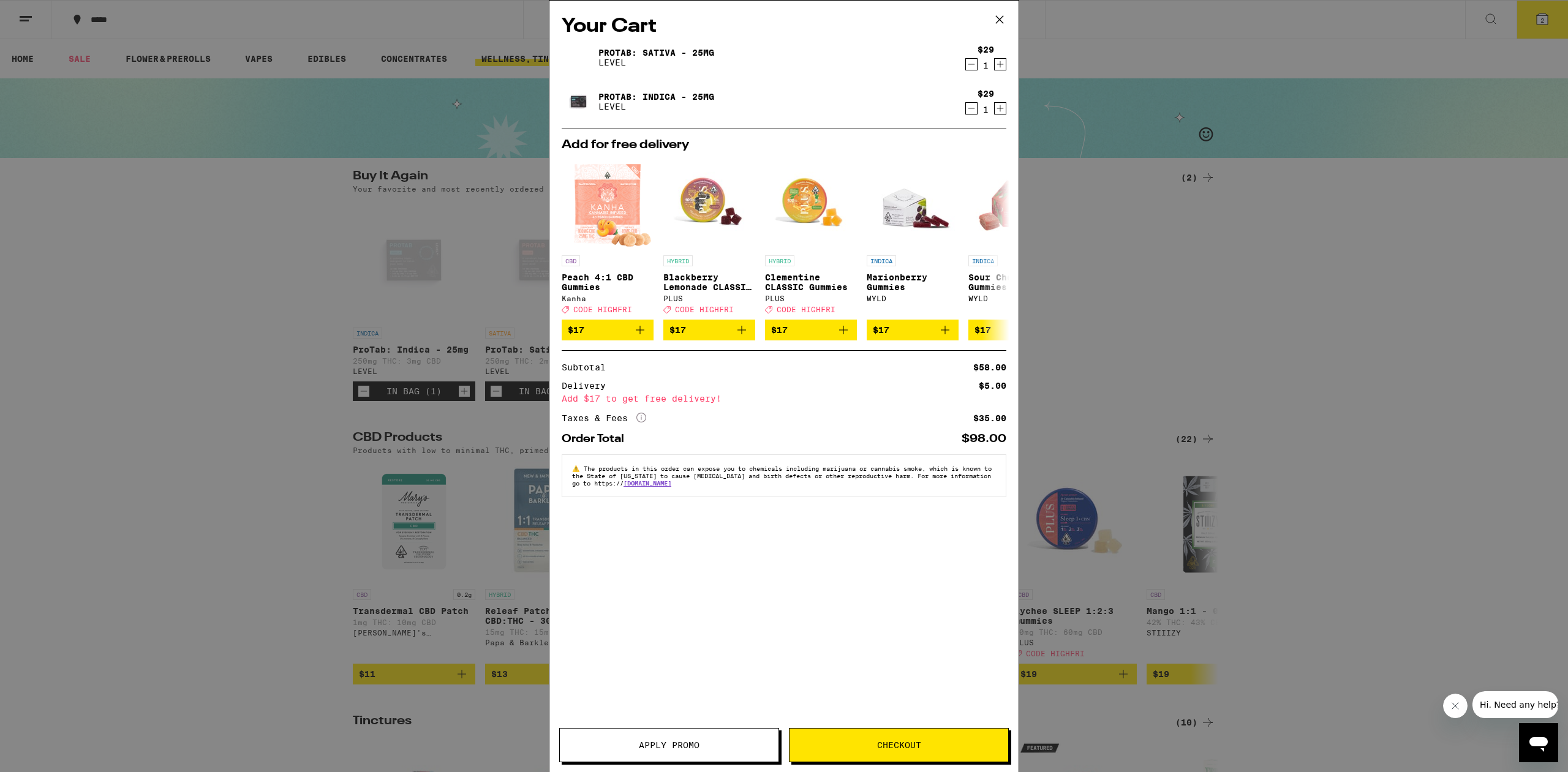
click at [1004, 67] on icon "Increment" at bounding box center [1000, 64] width 11 height 15
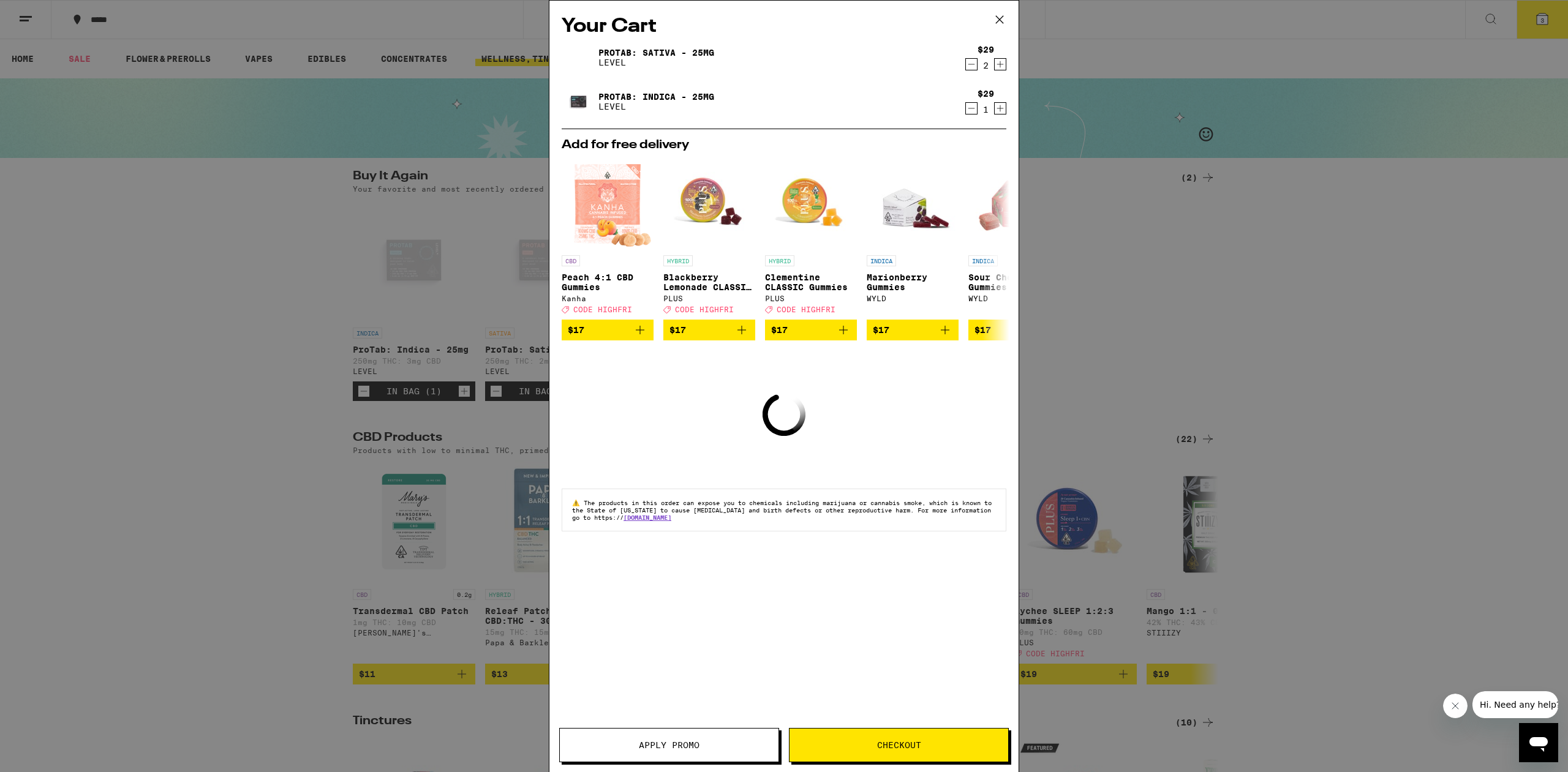
click at [1004, 69] on icon "Increment" at bounding box center [1000, 64] width 11 height 15
click at [998, 111] on icon "Increment" at bounding box center [1000, 108] width 11 height 15
click at [998, 111] on icon "Increment" at bounding box center [1000, 108] width 11 height 15
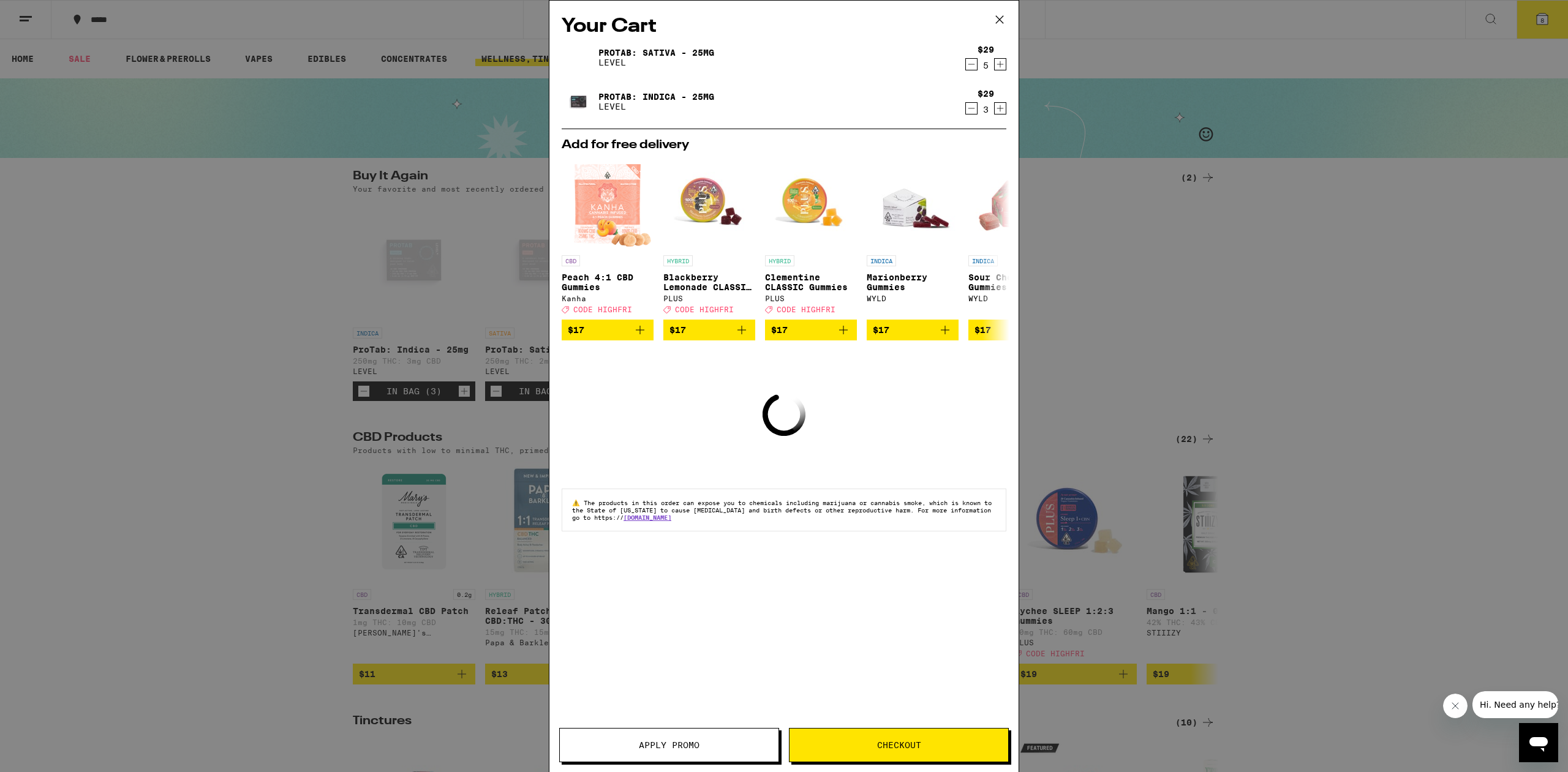
click at [998, 111] on icon "Increment" at bounding box center [1000, 108] width 11 height 15
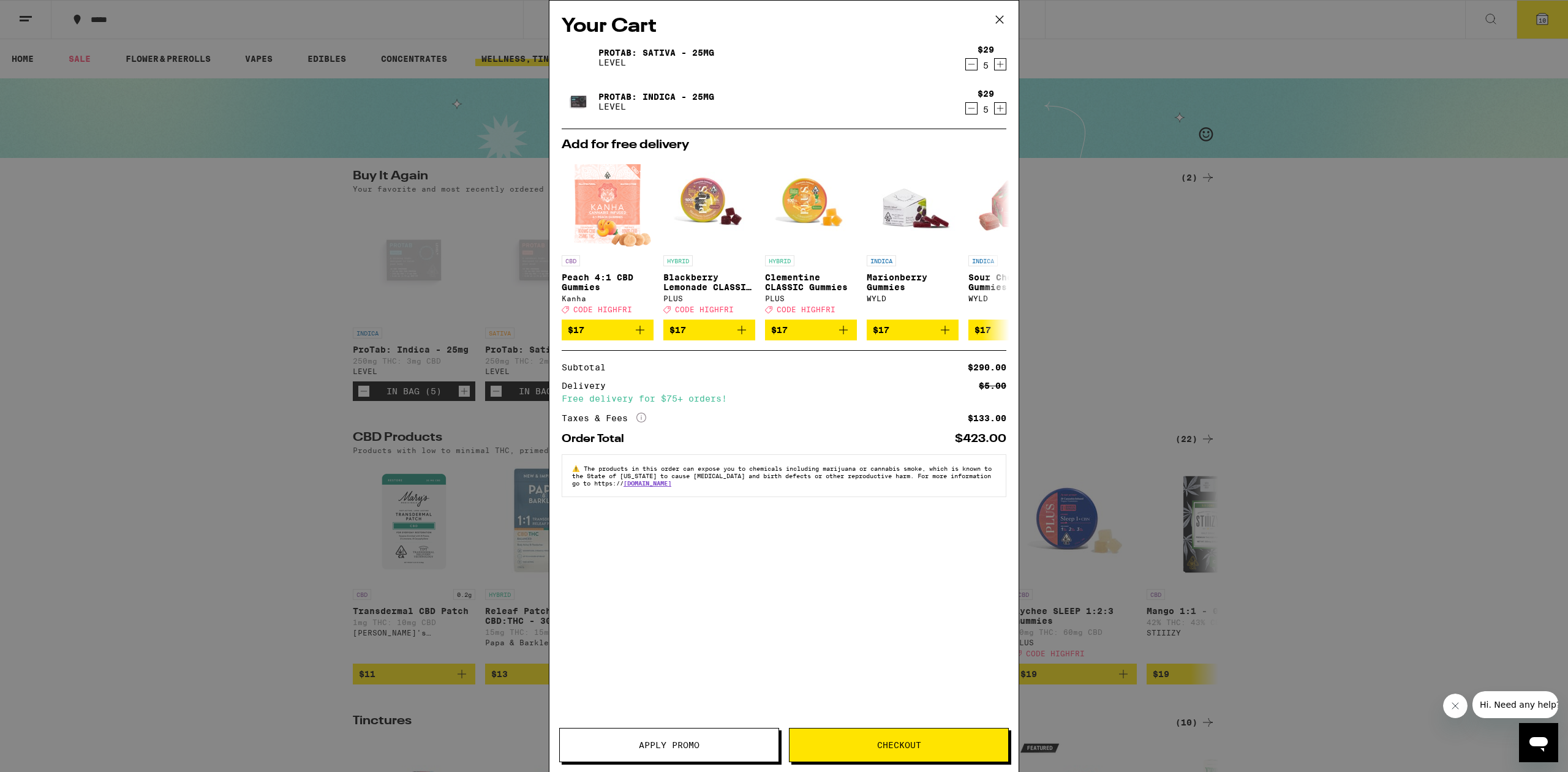
click at [643, 422] on icon "More Info" at bounding box center [642, 418] width 10 height 10
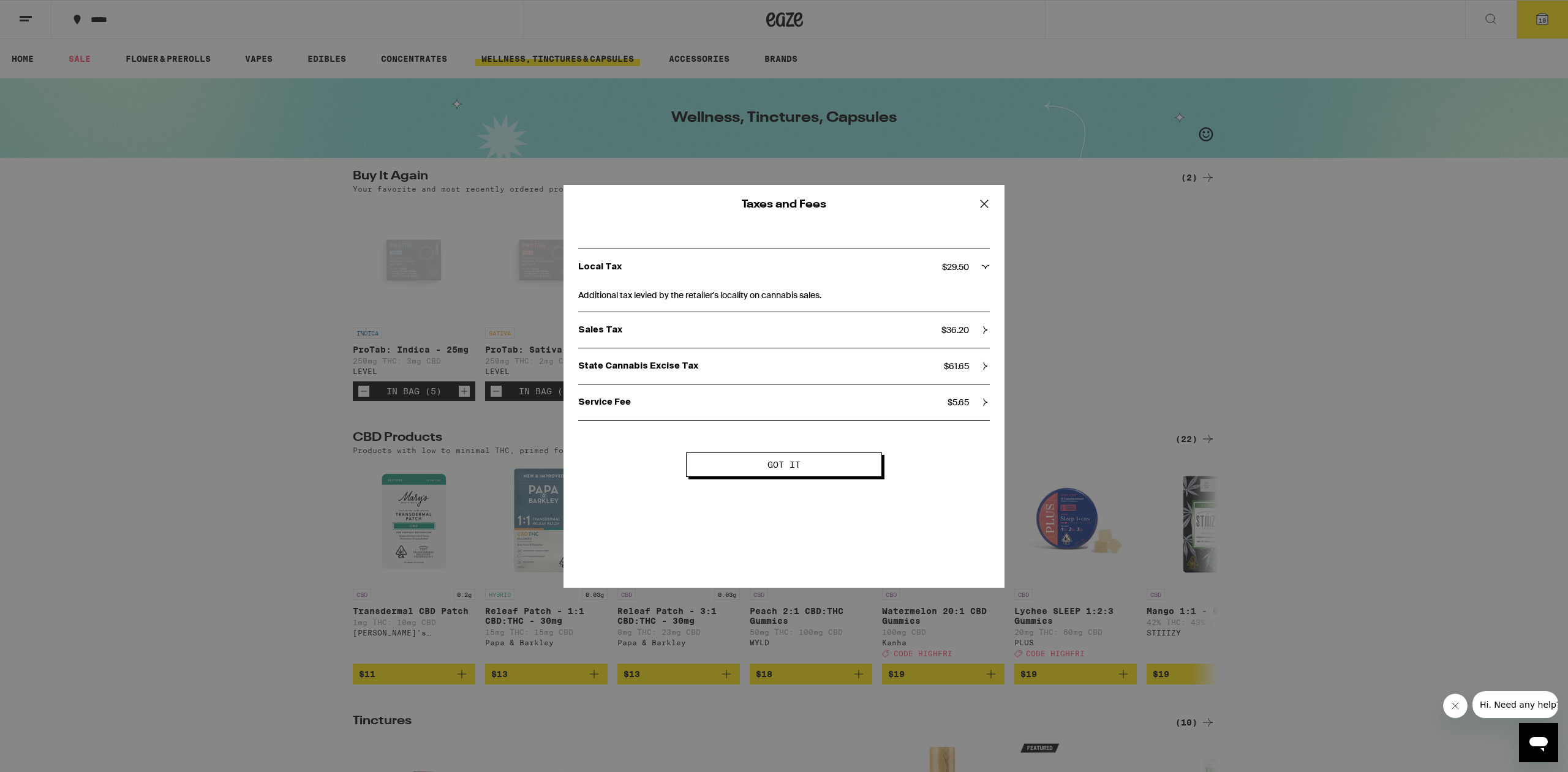
click at [788, 463] on span "Got it" at bounding box center [783, 465] width 33 height 9
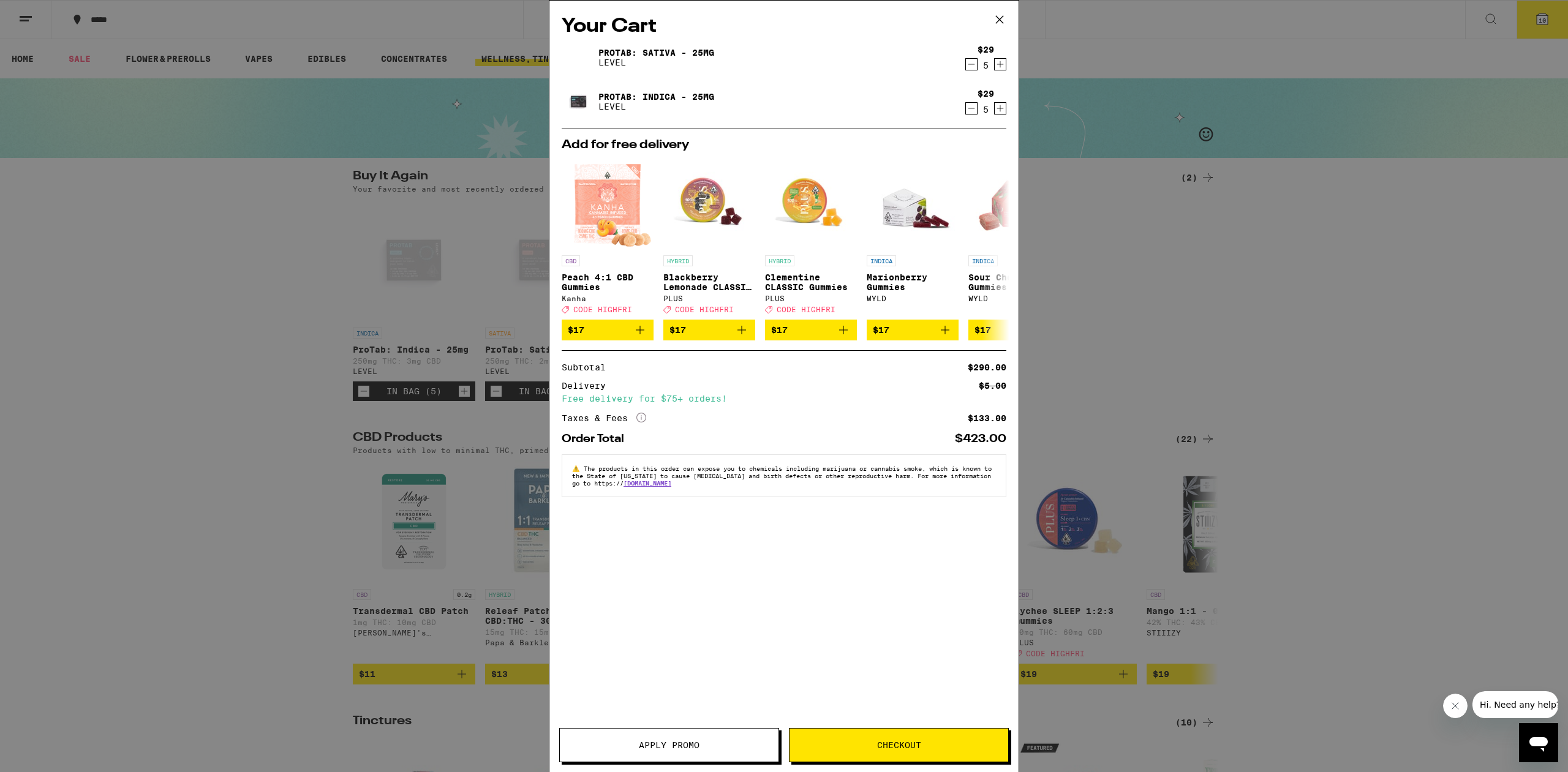
click at [901, 753] on button "Checkout" at bounding box center [899, 745] width 220 height 34
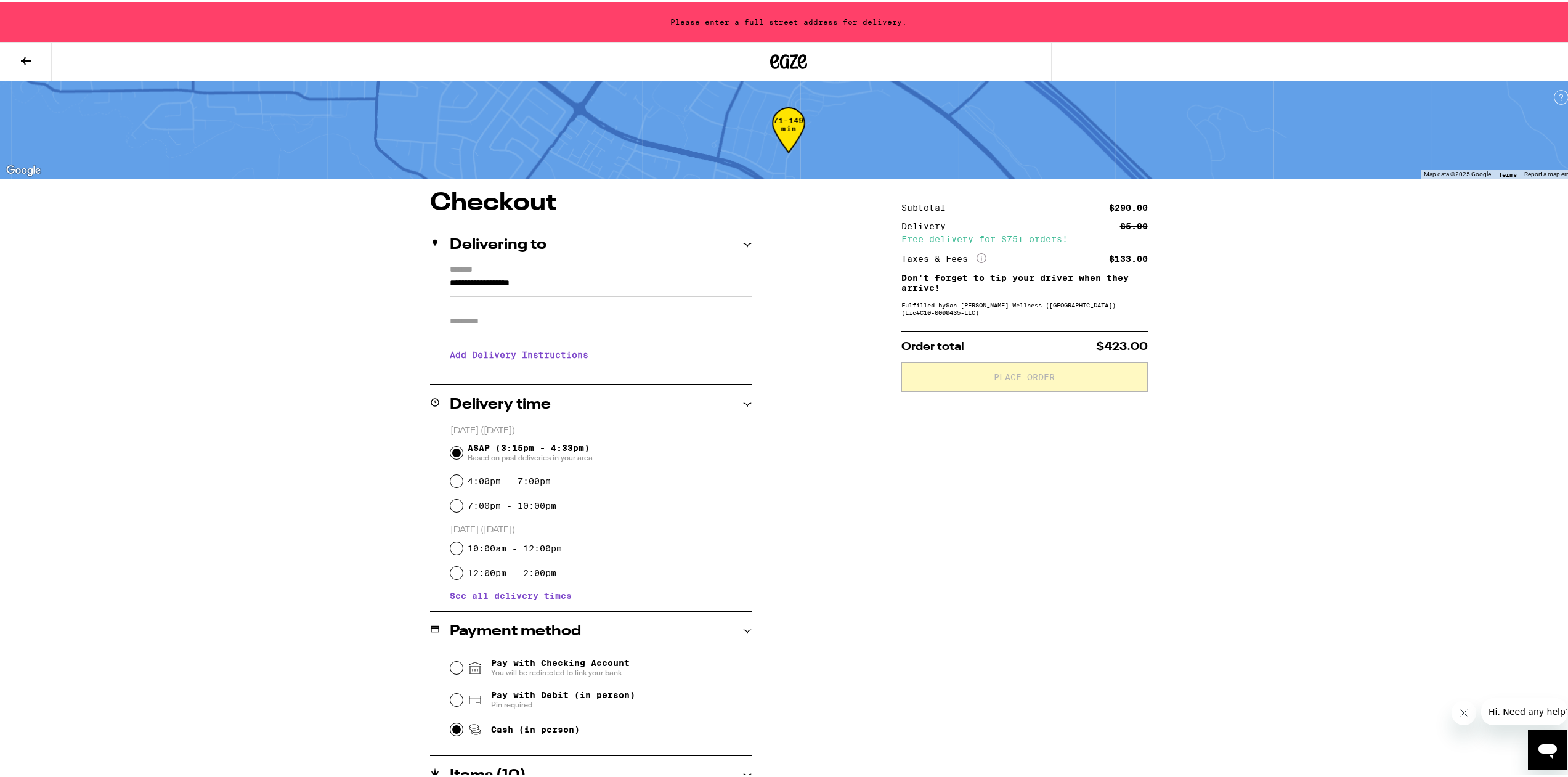
click at [453, 733] on input "Cash (in person)" at bounding box center [457, 727] width 12 height 12
radio input "true"
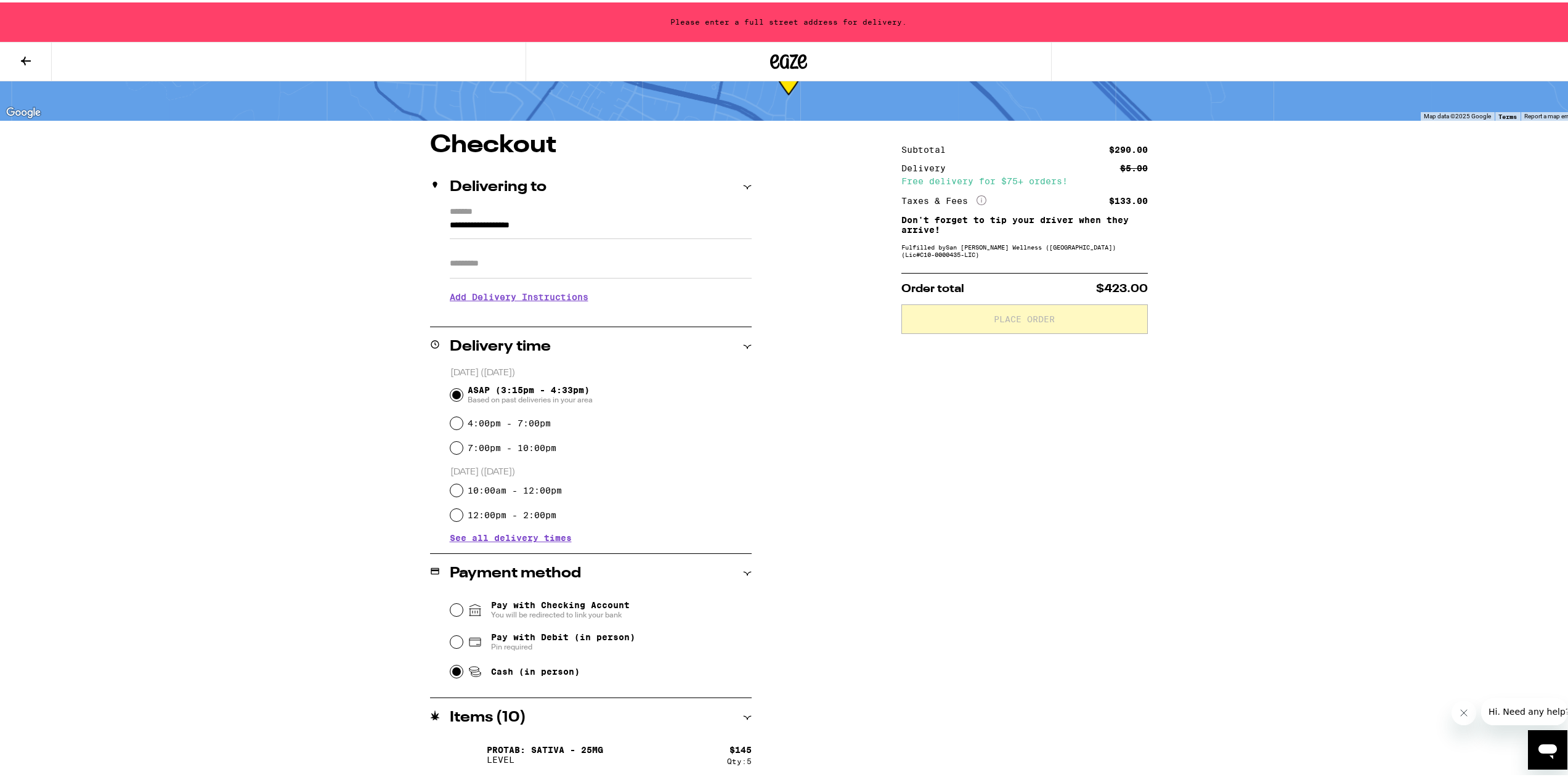
scroll to position [55, 0]
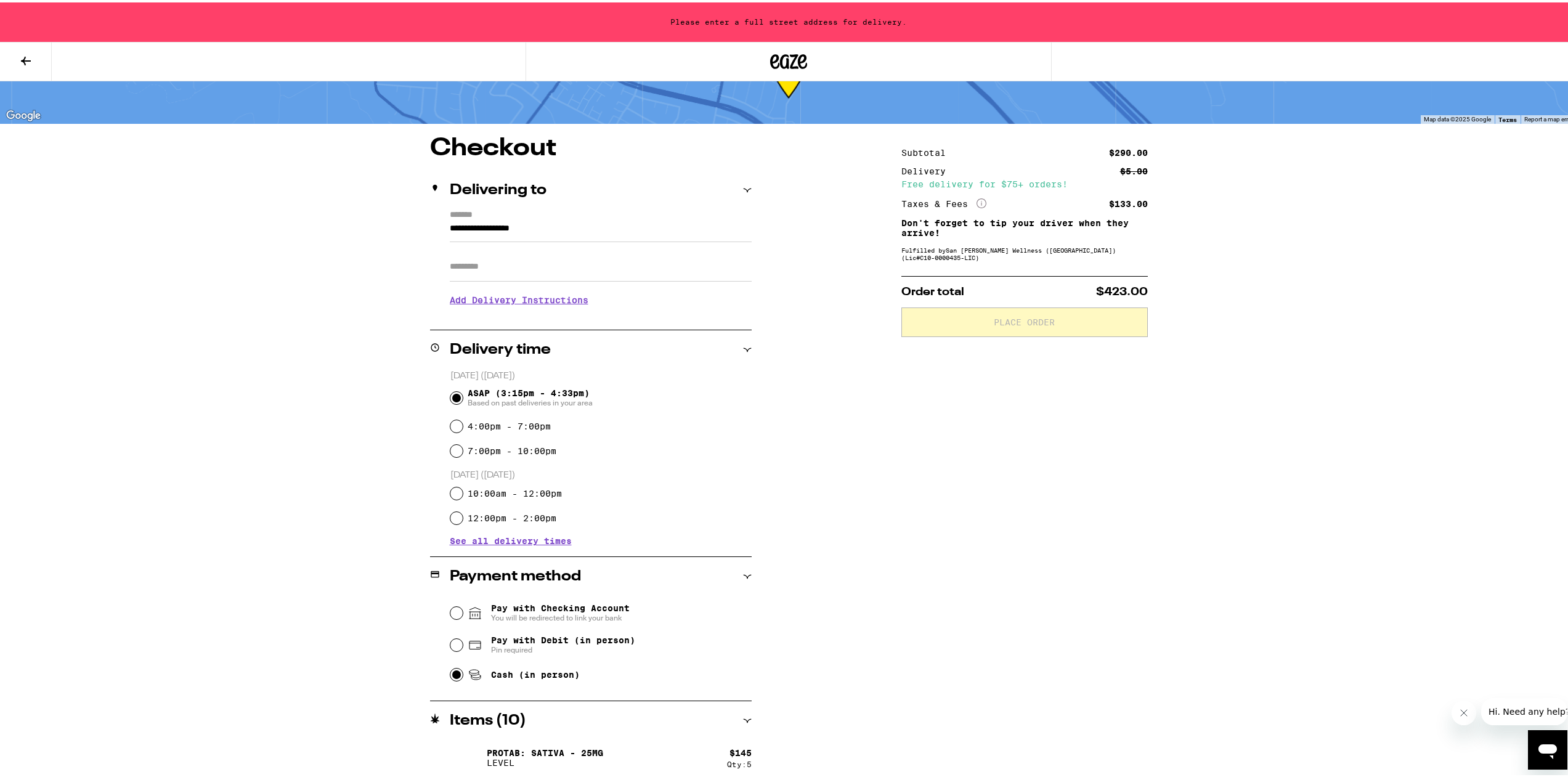
click at [644, 220] on form "**********" at bounding box center [601, 223] width 302 height 32
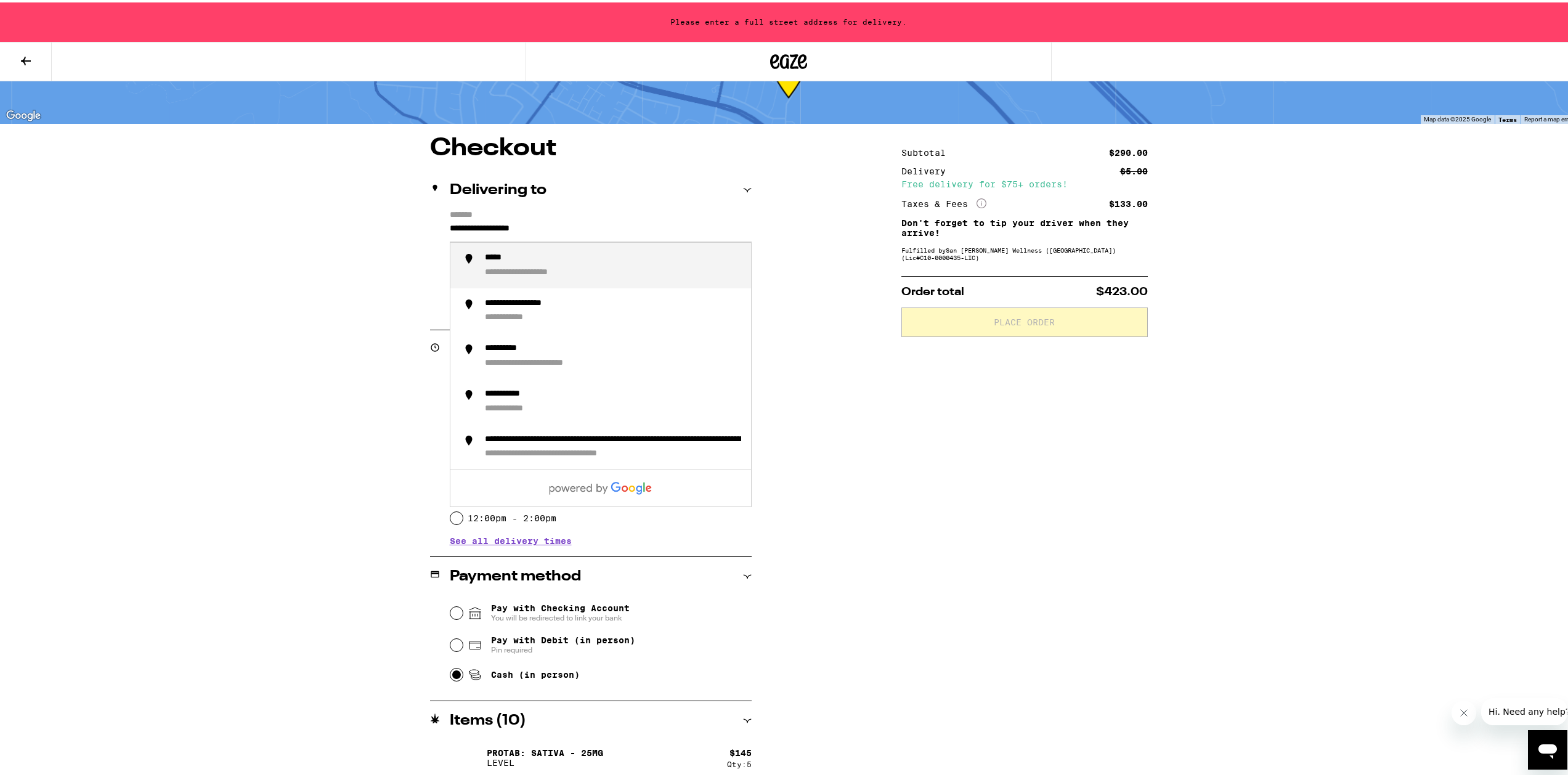
drag, startPoint x: 618, startPoint y: 228, endPoint x: 351, endPoint y: 215, distance: 267.3
click at [351, 215] on div "**********" at bounding box center [789, 481] width 887 height 694
click at [486, 265] on div "**********" at bounding box center [612, 264] width 256 height 26
type input "**********"
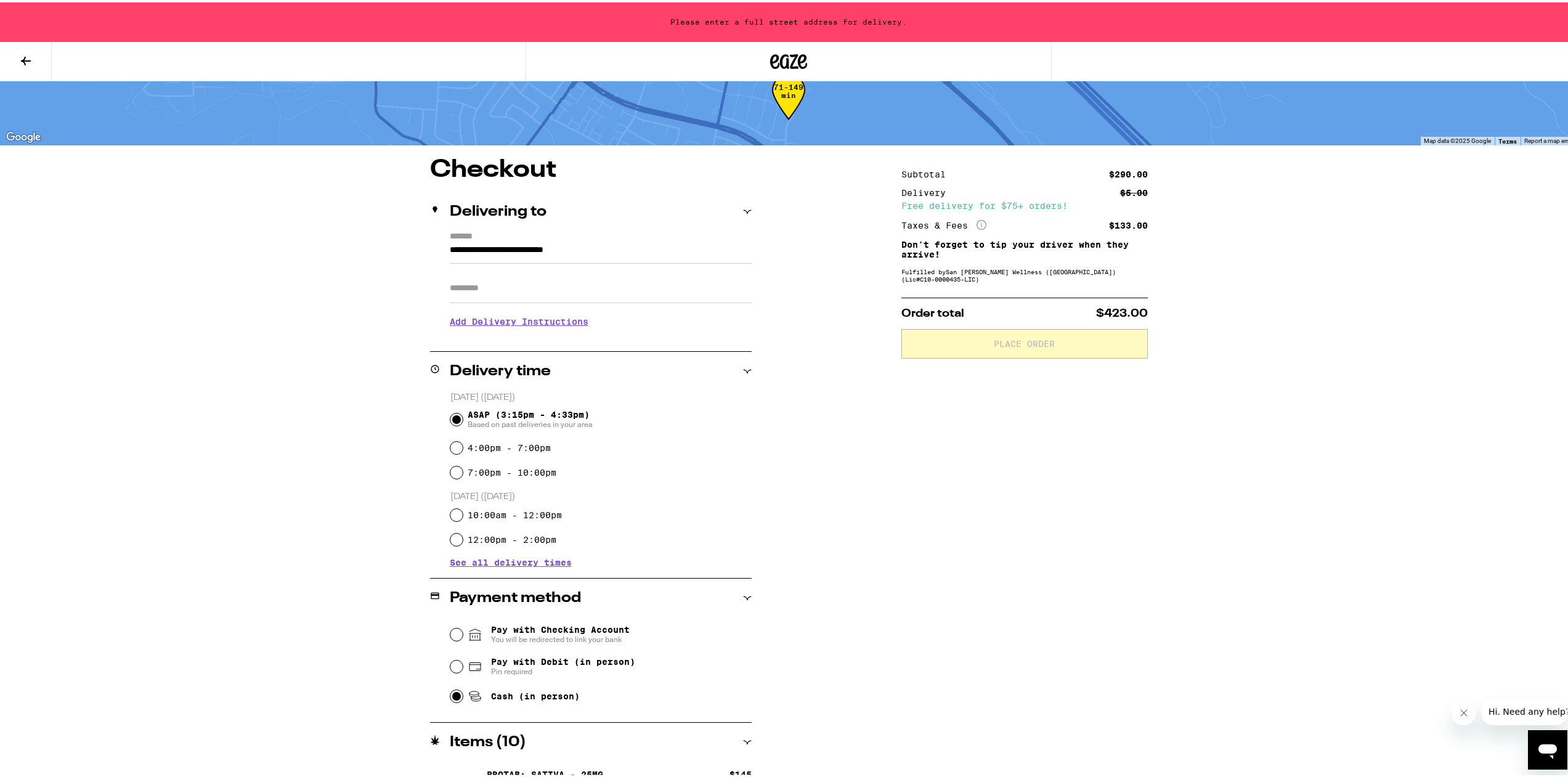
scroll to position [0, 0]
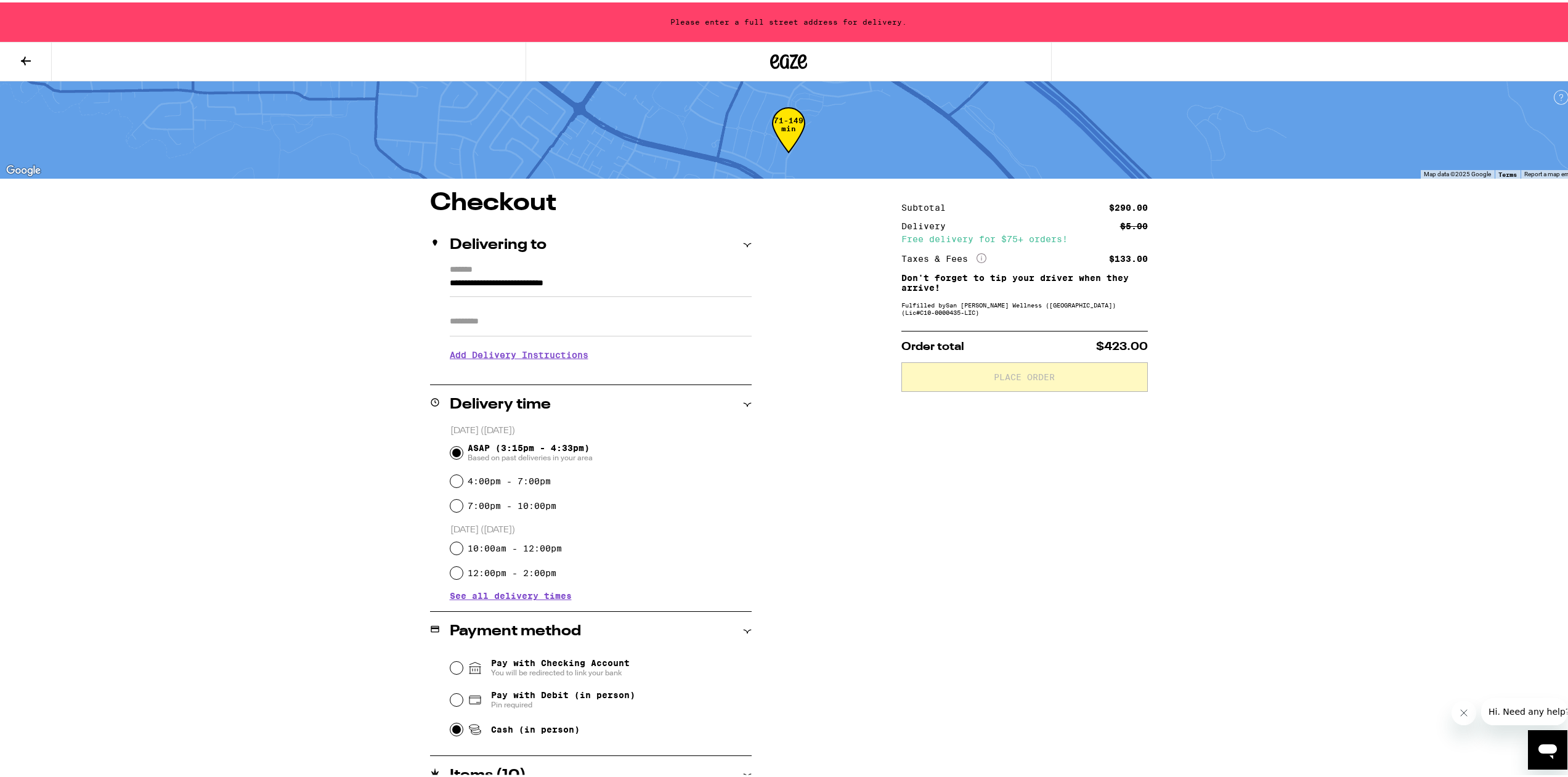
click at [600, 330] on input "Apt/Suite" at bounding box center [601, 319] width 302 height 29
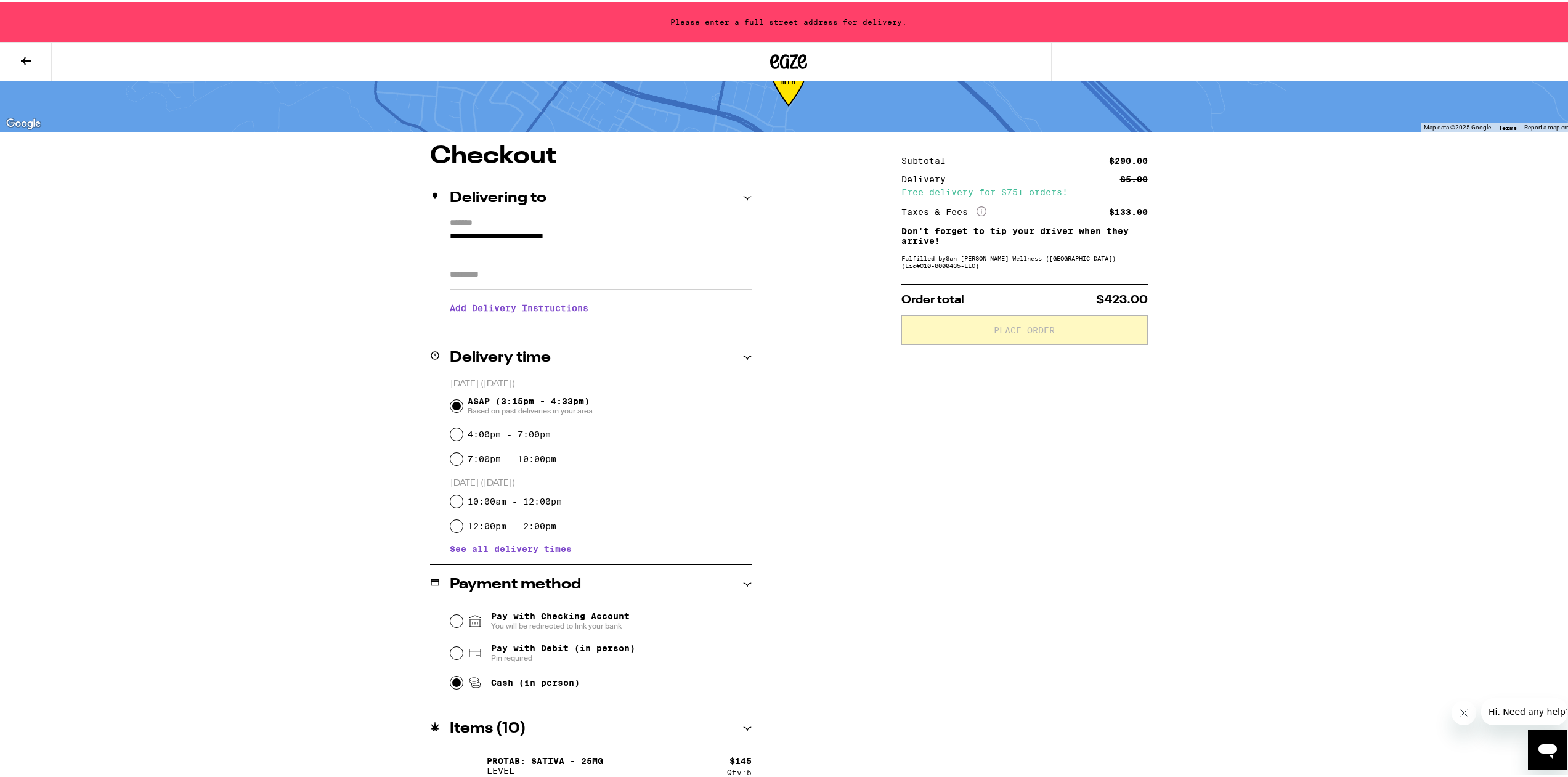
scroll to position [105, 0]
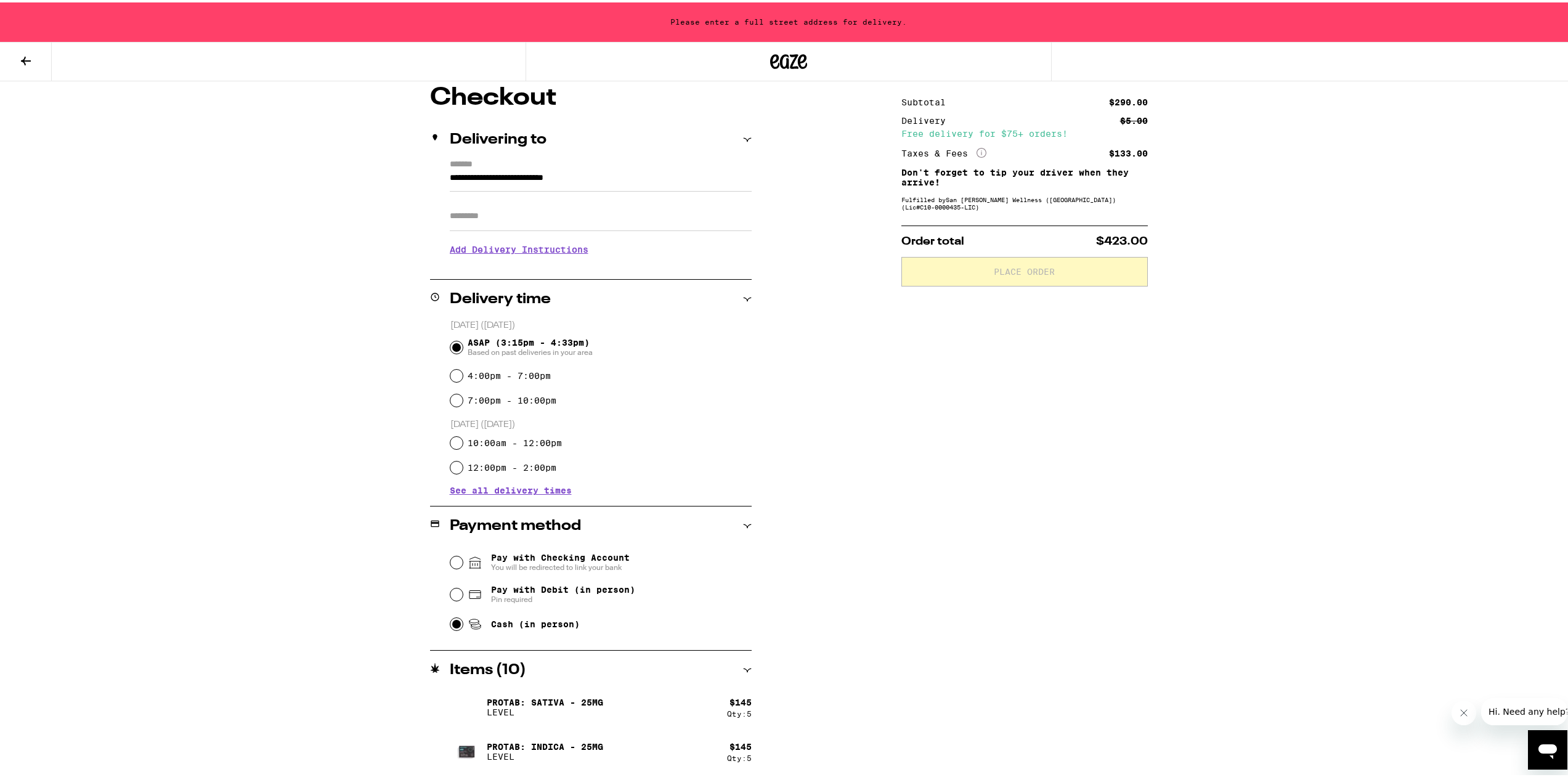
click at [648, 229] on input "Apt/Suite" at bounding box center [601, 213] width 302 height 29
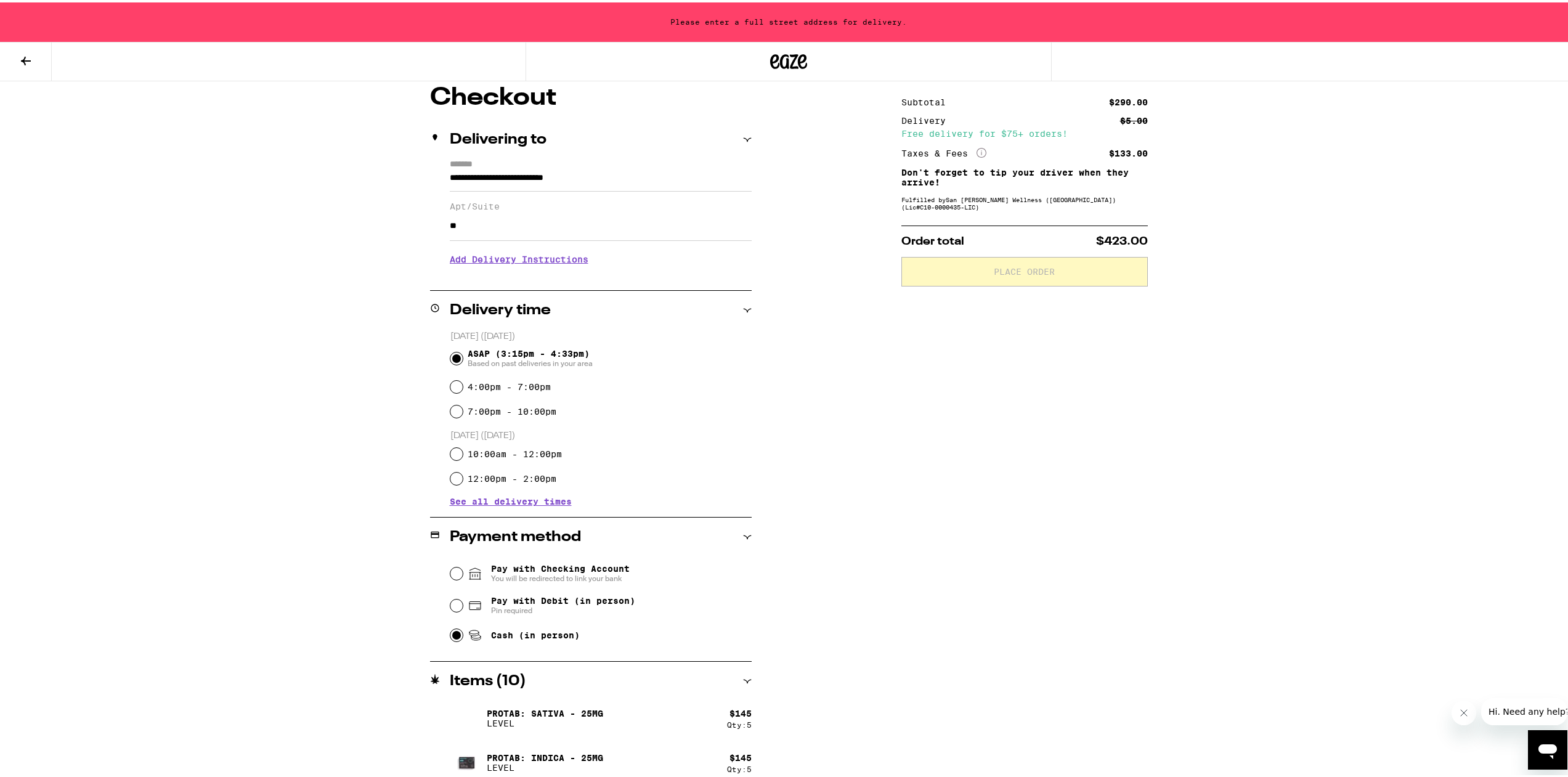
type input "*"
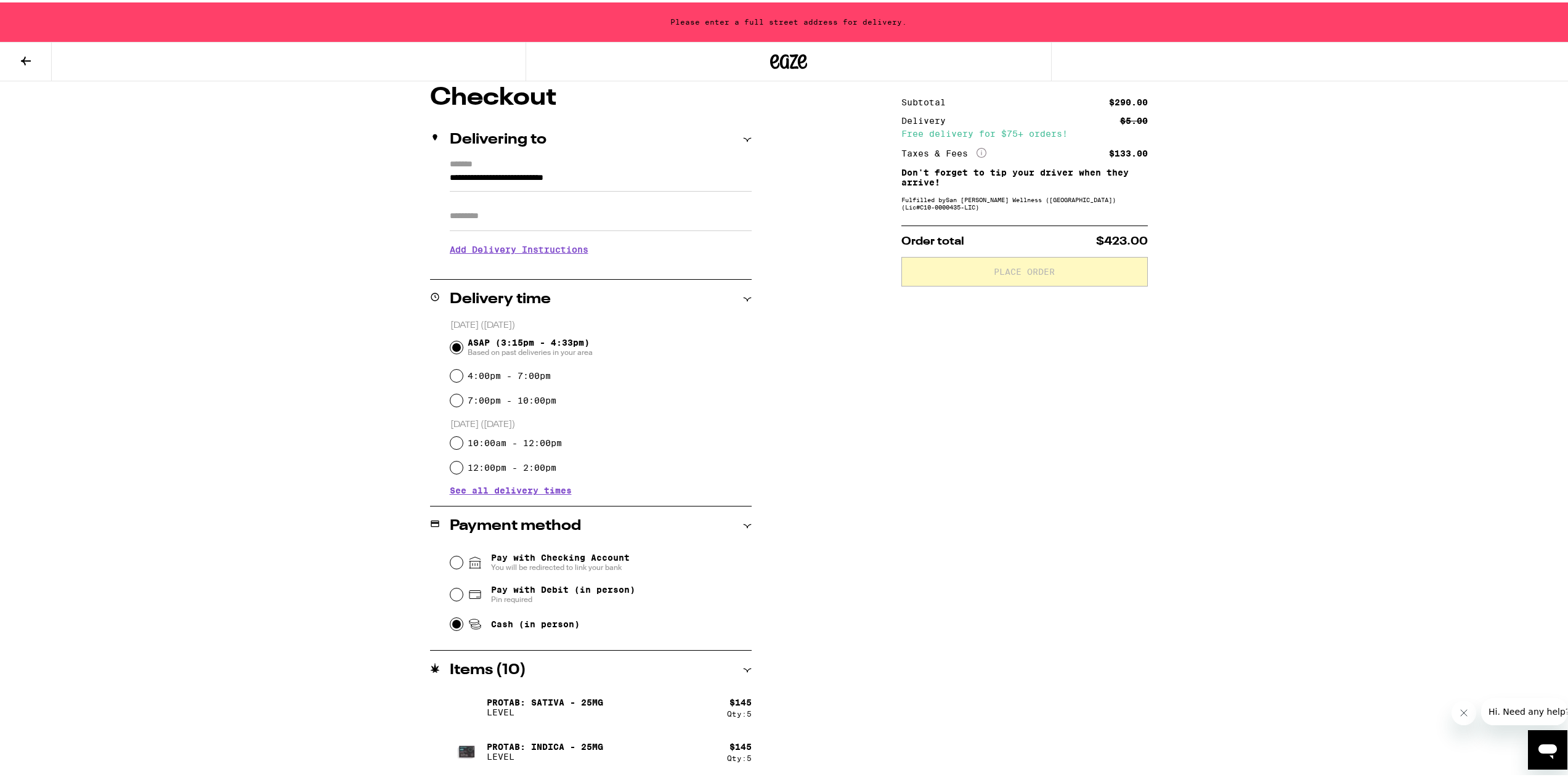
click at [984, 214] on div "Subtotal $290.00 Delivery $5.00 Free delivery for $75+ orders! Taxes & Fees Mor…" at bounding box center [1025, 431] width 247 height 694
click at [986, 253] on div "Order total $423.00 Place Order" at bounding box center [1025, 254] width 247 height 61
click at [707, 180] on input "**********" at bounding box center [601, 179] width 302 height 21
click at [607, 207] on div "**********" at bounding box center [612, 212] width 256 height 26
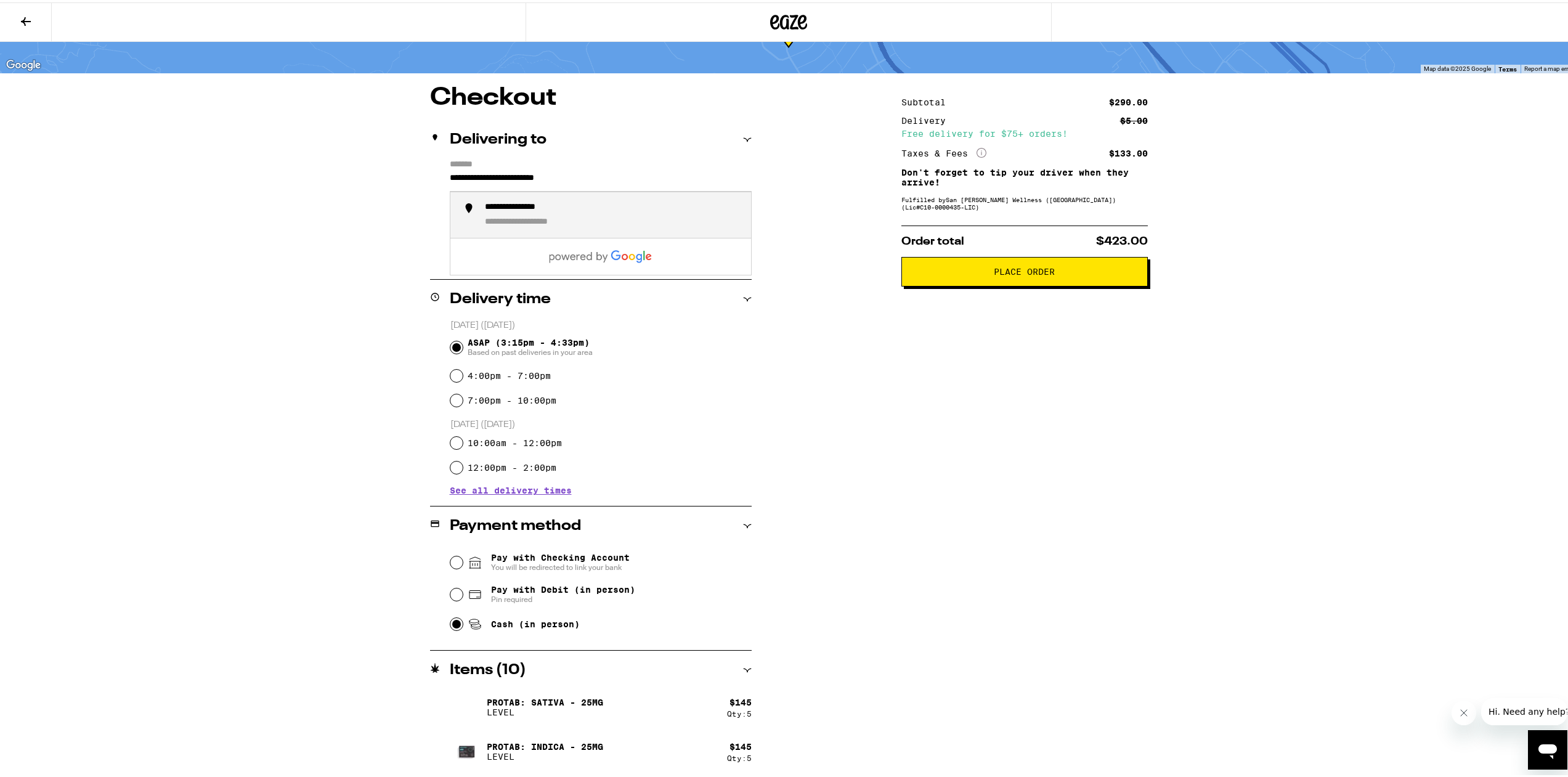
click at [650, 177] on input "**********" at bounding box center [601, 179] width 302 height 21
type input "**********"
click at [753, 312] on div "**********" at bounding box center [789, 431] width 887 height 694
click at [1002, 274] on span "Place Order" at bounding box center [1024, 269] width 61 height 9
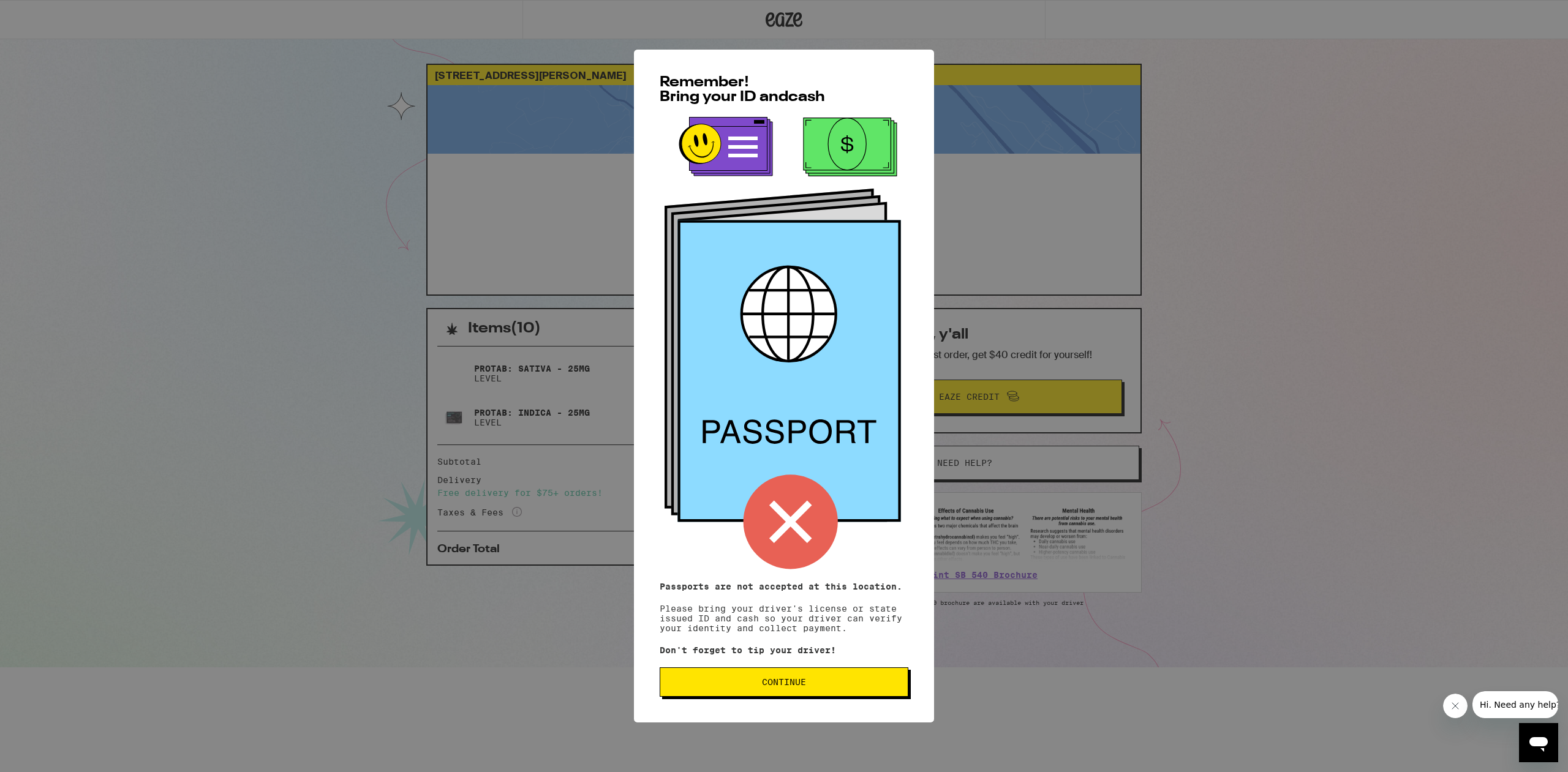
click at [774, 691] on button "Continue" at bounding box center [784, 682] width 249 height 29
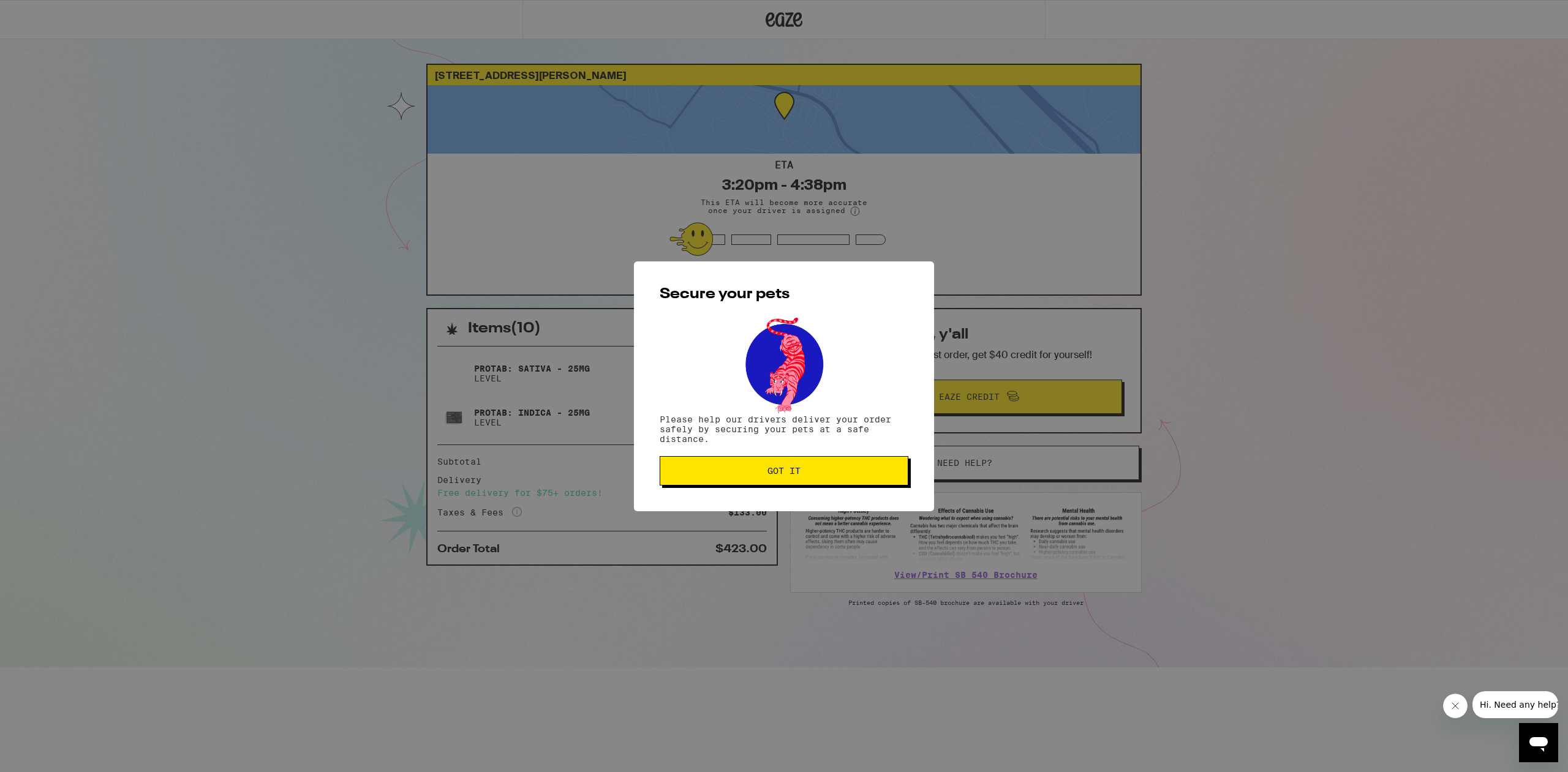
click at [795, 471] on span "Got it" at bounding box center [783, 471] width 33 height 9
